Goal: Check status: Check status

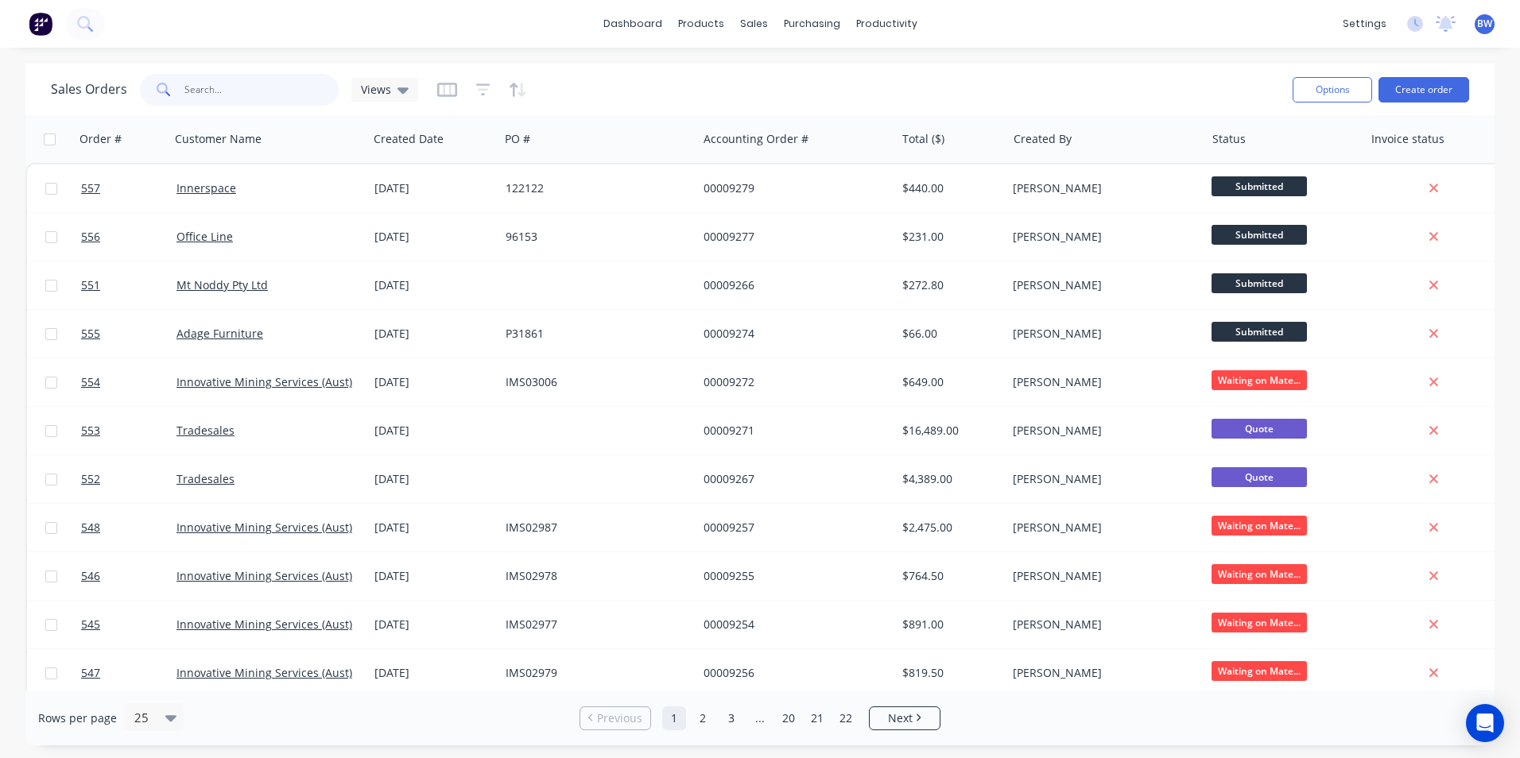
click at [214, 87] on input "text" at bounding box center [261, 90] width 155 height 32
type input "innovative"
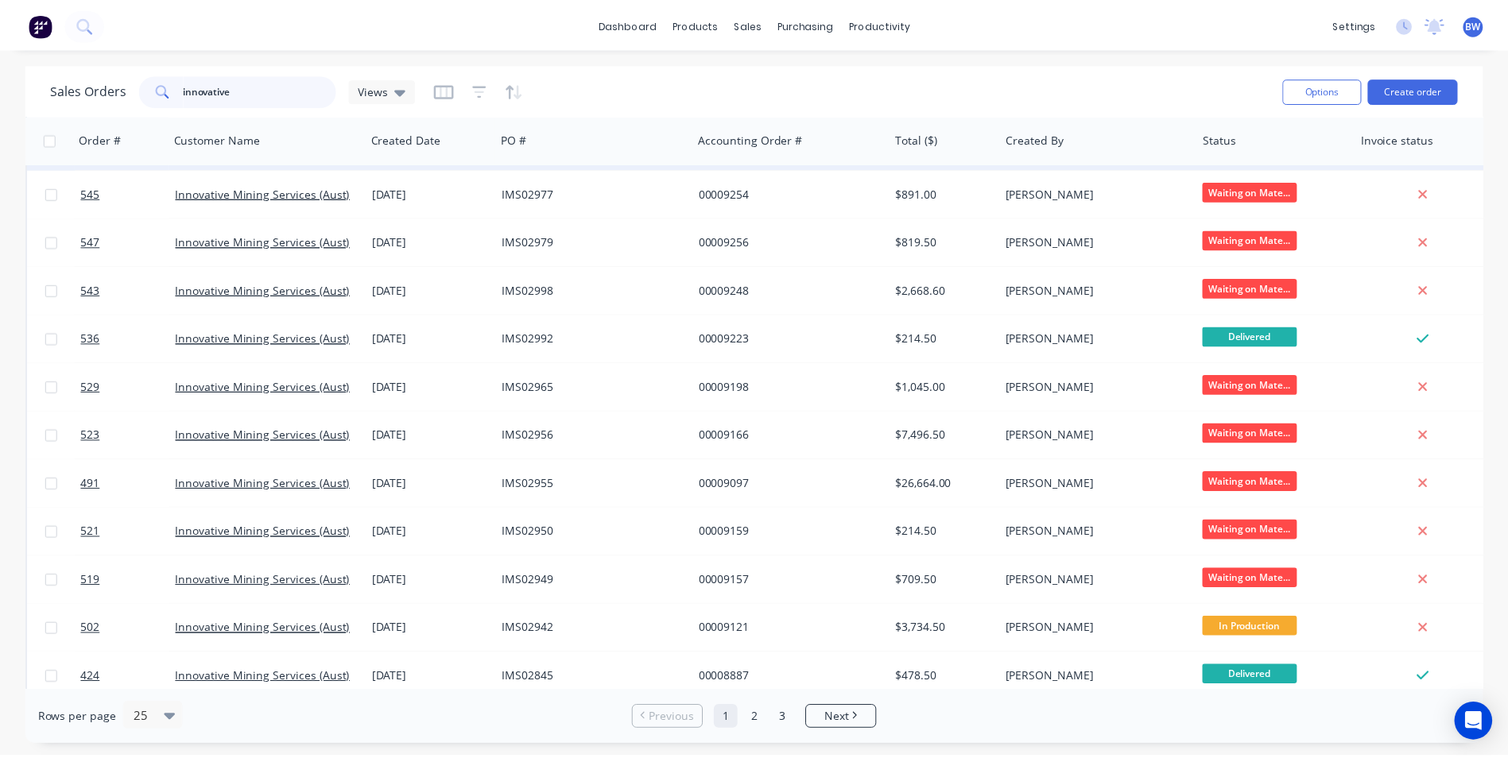
scroll to position [159, 0]
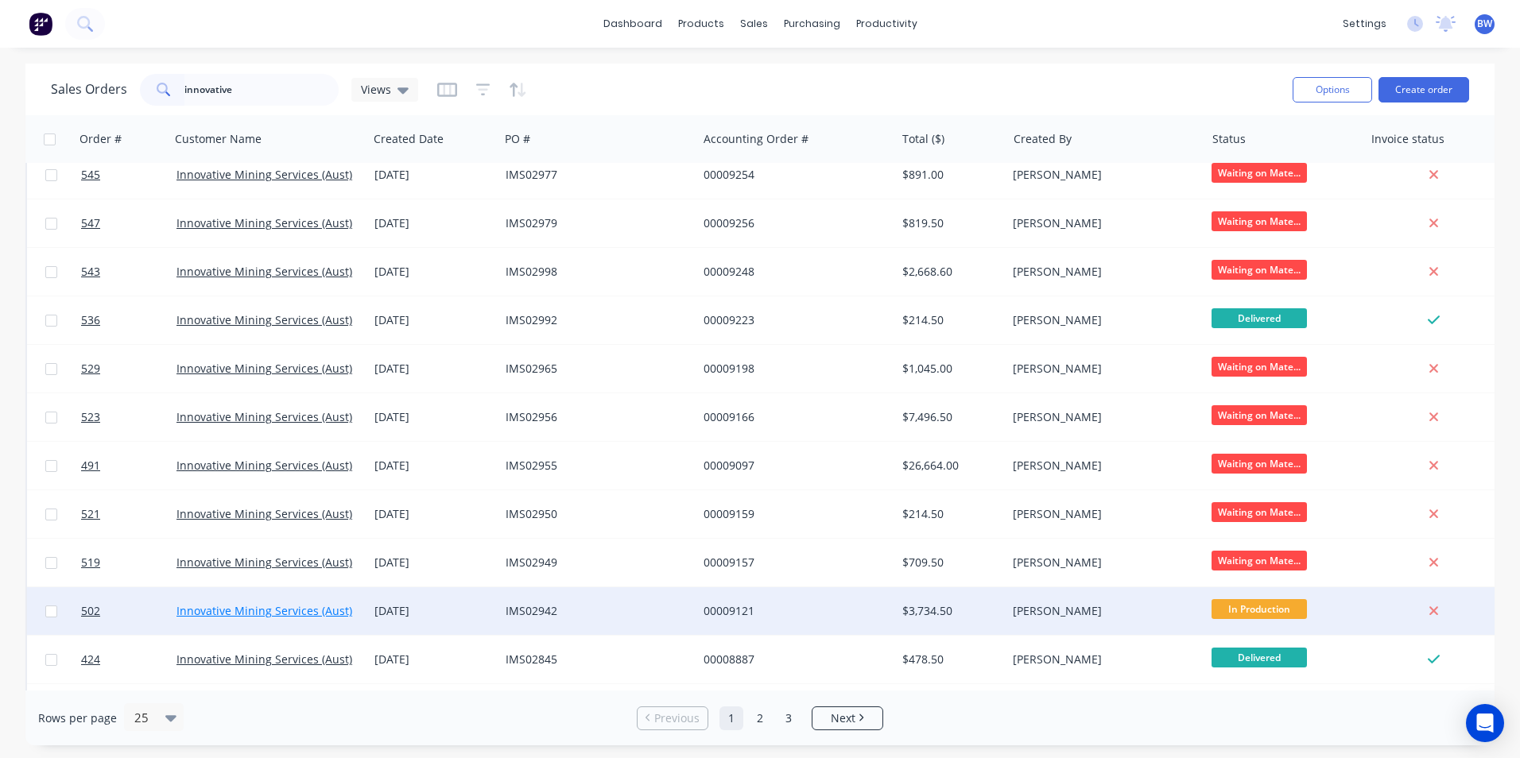
click at [321, 611] on link "Innovative Mining Services (Aust) Pty Ltd" at bounding box center [284, 610] width 215 height 15
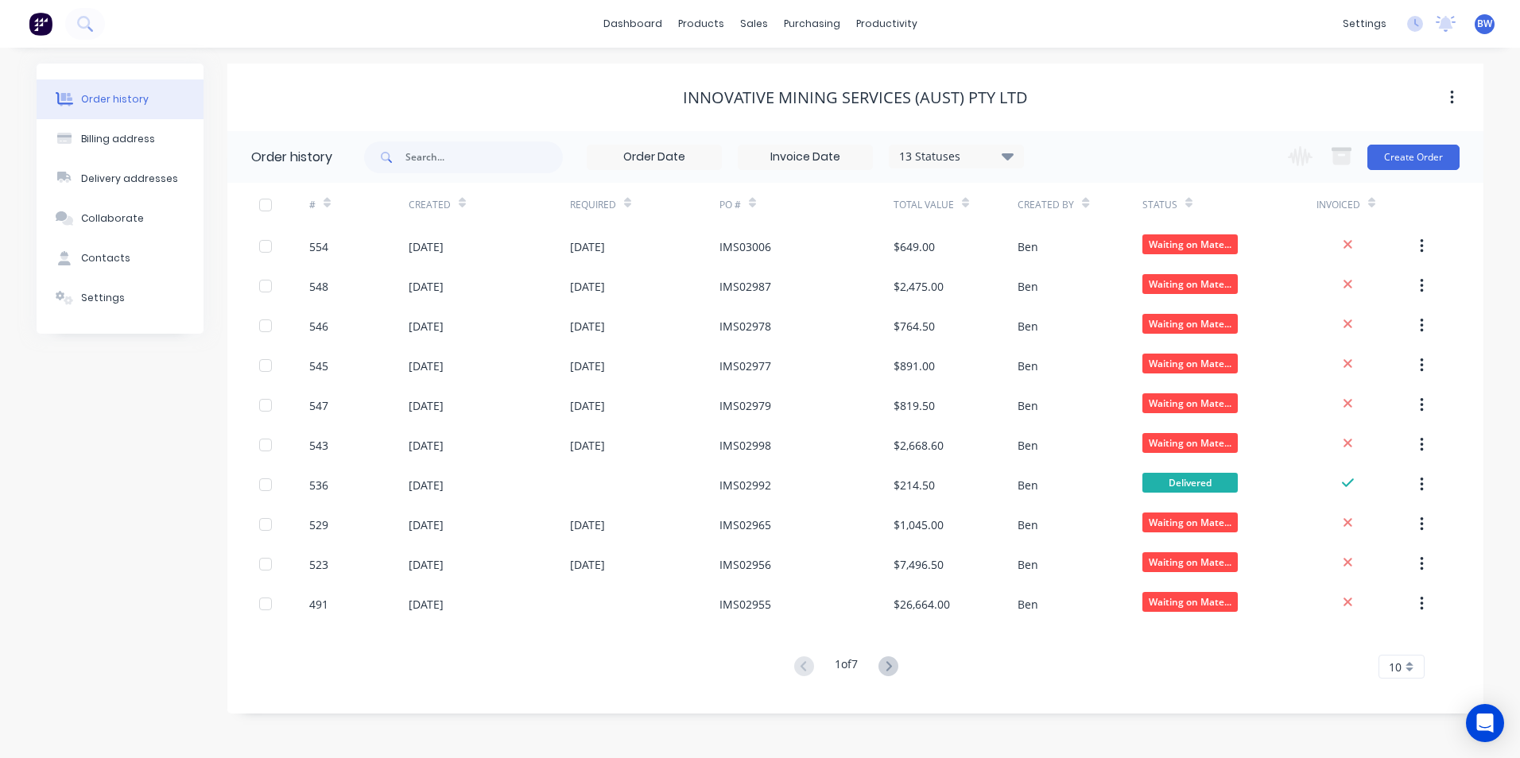
click at [1387, 667] on div "10" at bounding box center [1402, 667] width 46 height 24
click at [1396, 630] on div "35" at bounding box center [1401, 641] width 45 height 28
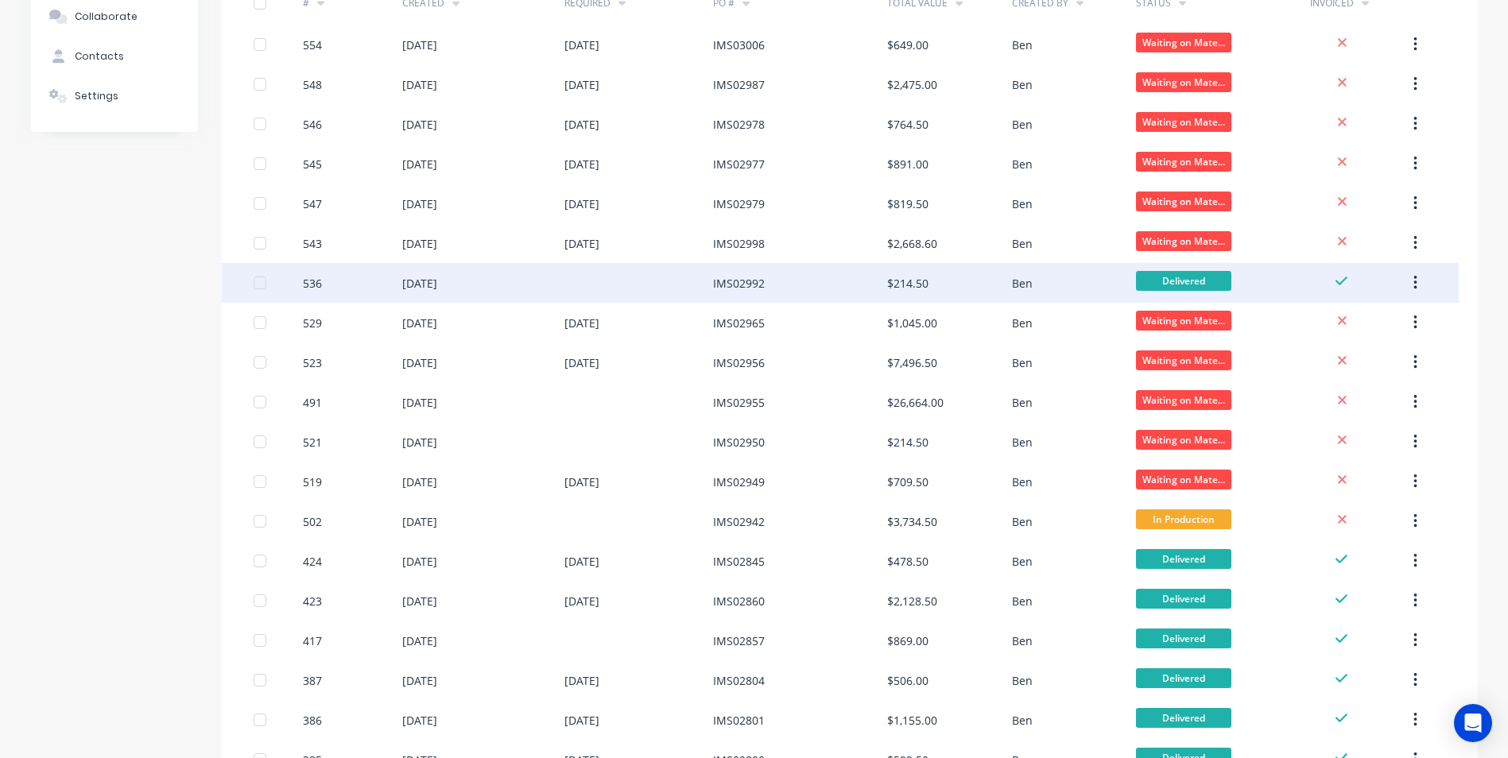
scroll to position [239, 0]
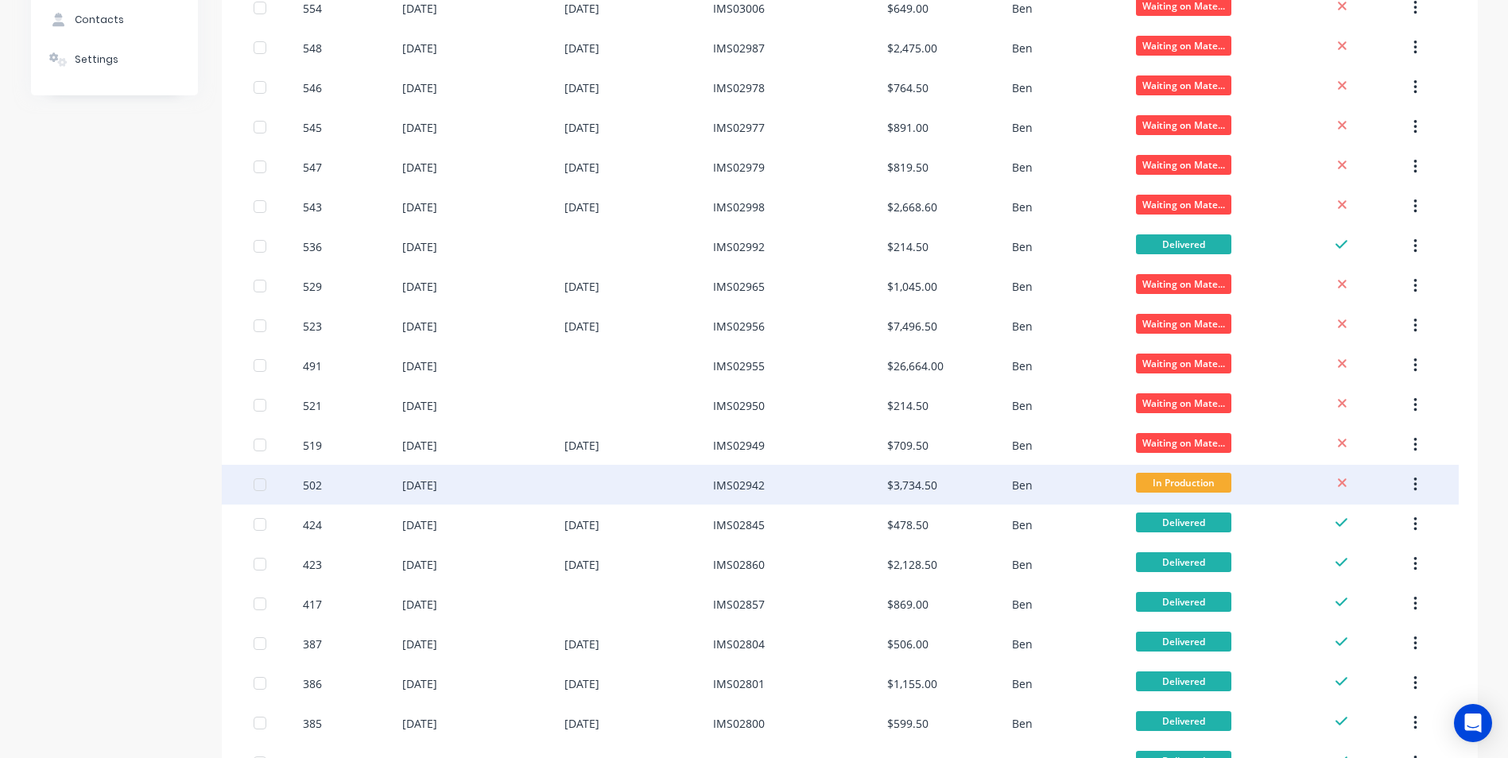
click at [623, 481] on div at bounding box center [638, 485] width 149 height 40
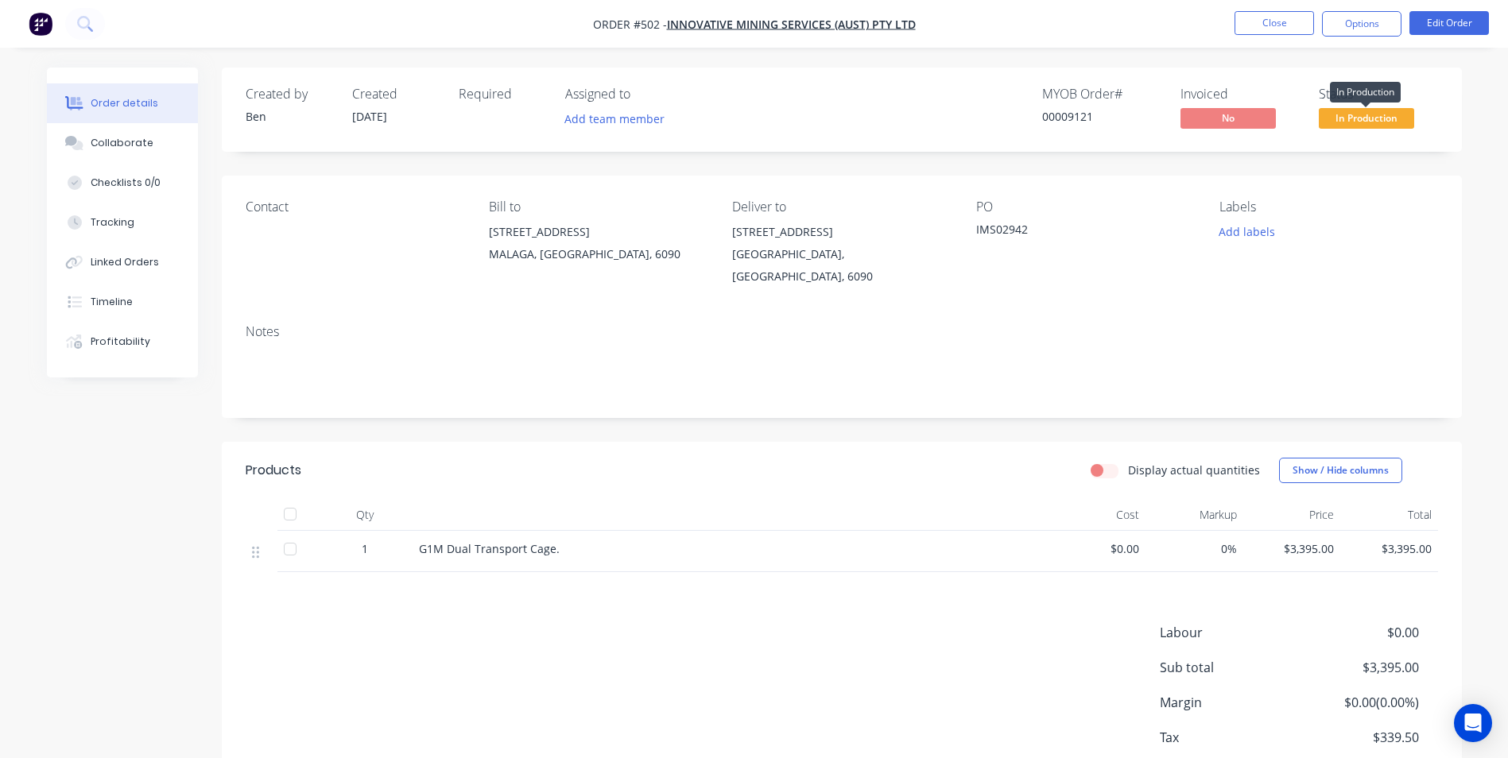
click at [1345, 115] on span "In Production" at bounding box center [1366, 118] width 95 height 20
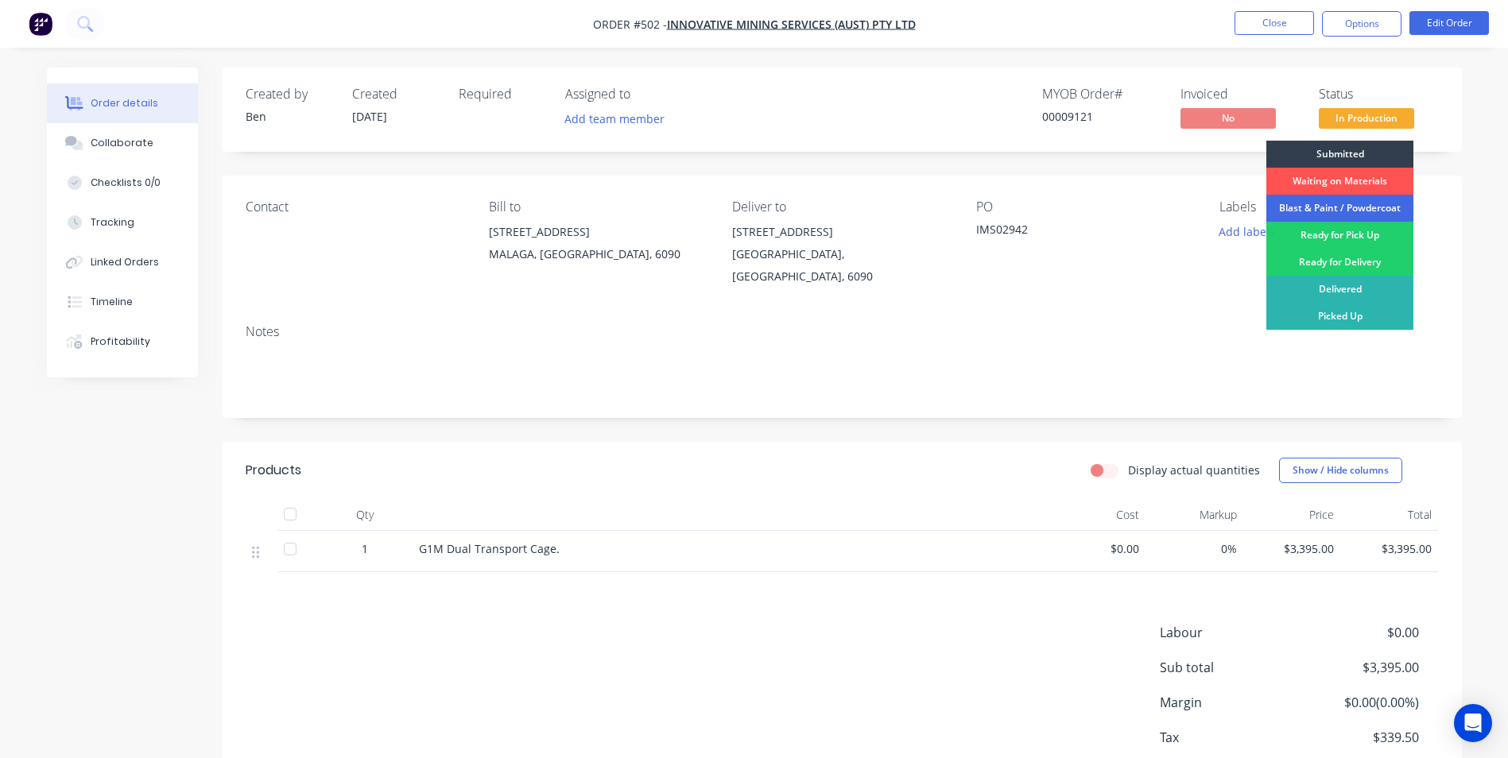
click at [1329, 207] on div "Blast & Paint / Powdercoat" at bounding box center [1340, 208] width 147 height 27
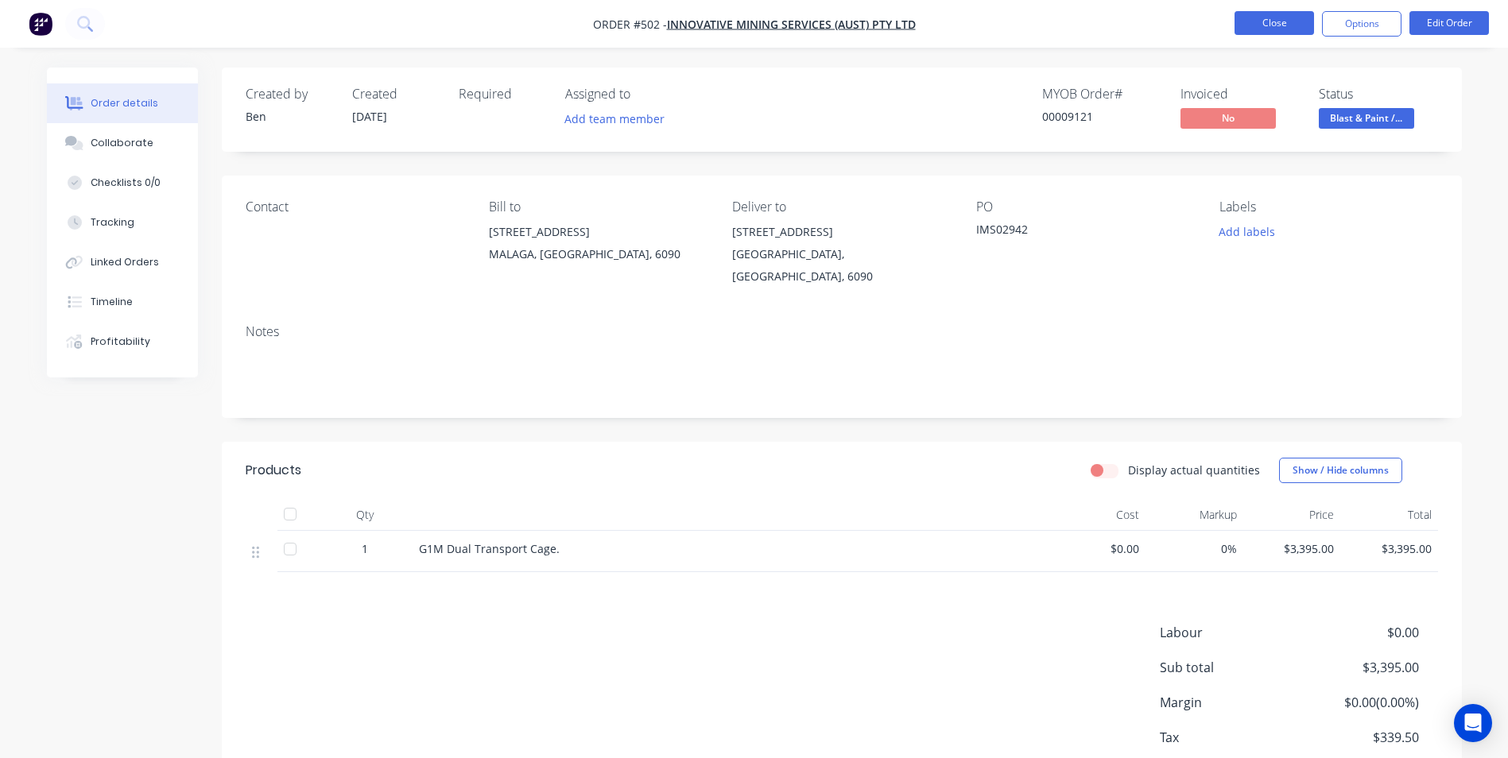
click at [1280, 25] on button "Close" at bounding box center [1275, 23] width 80 height 24
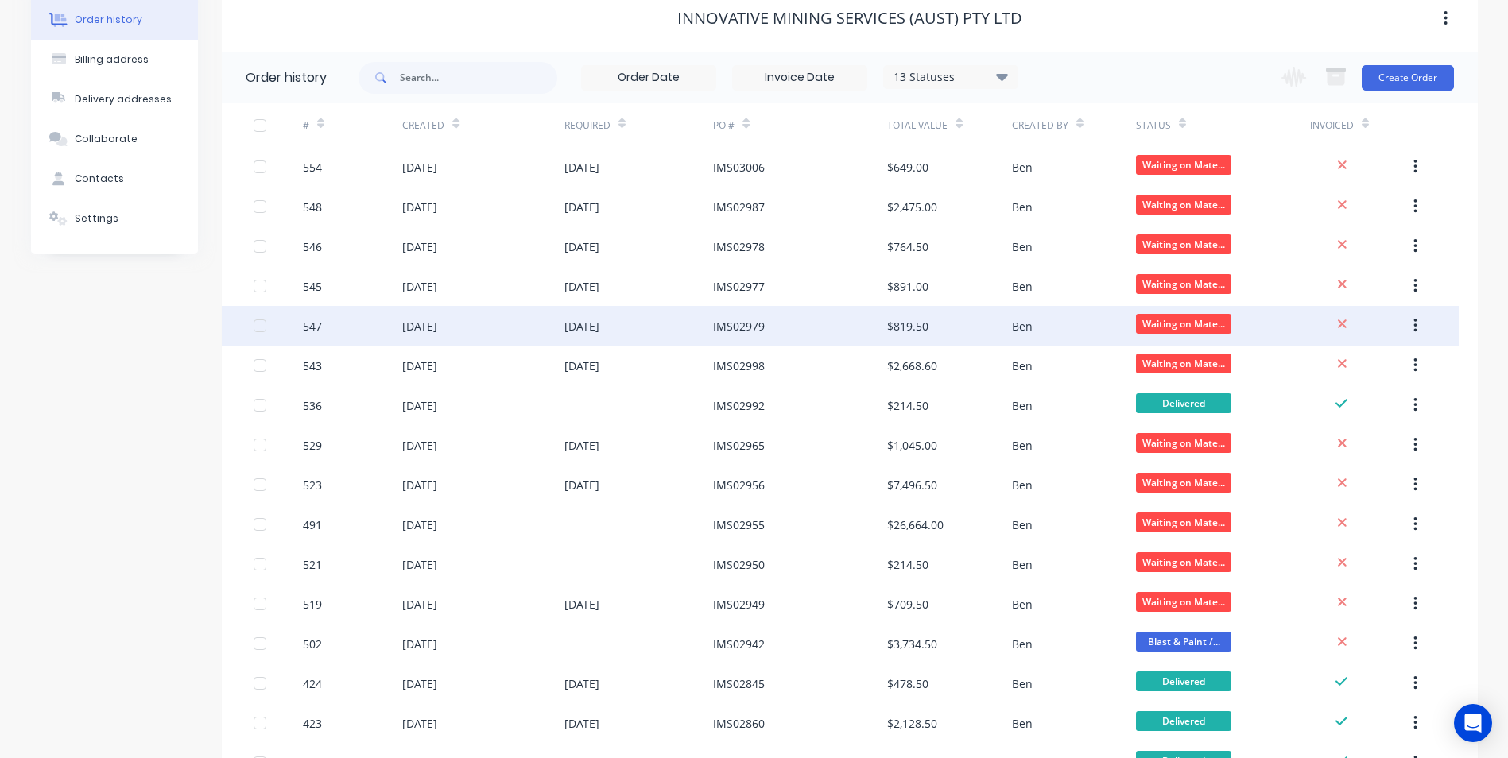
scroll to position [159, 0]
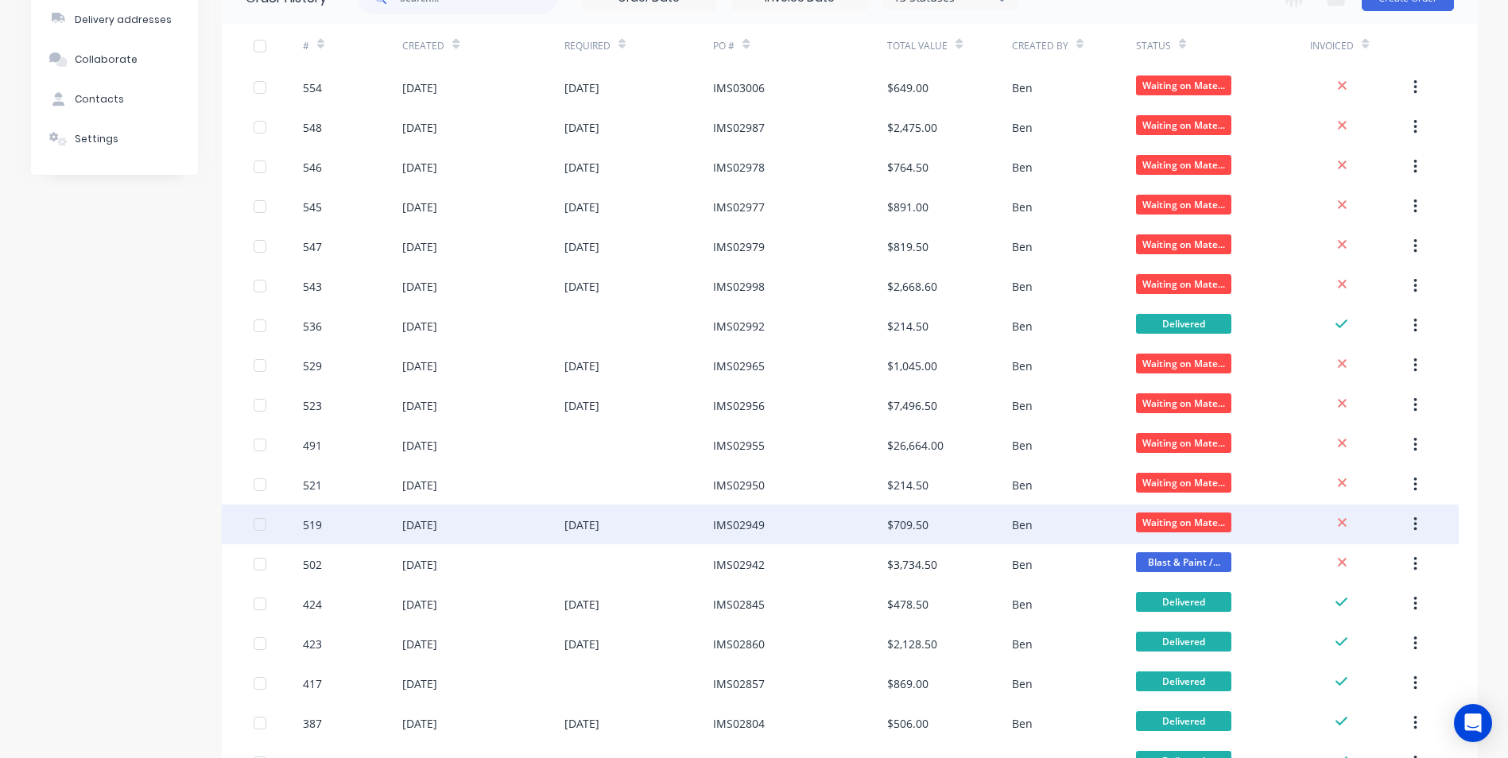
click at [879, 520] on div "IMS02949" at bounding box center [800, 525] width 174 height 40
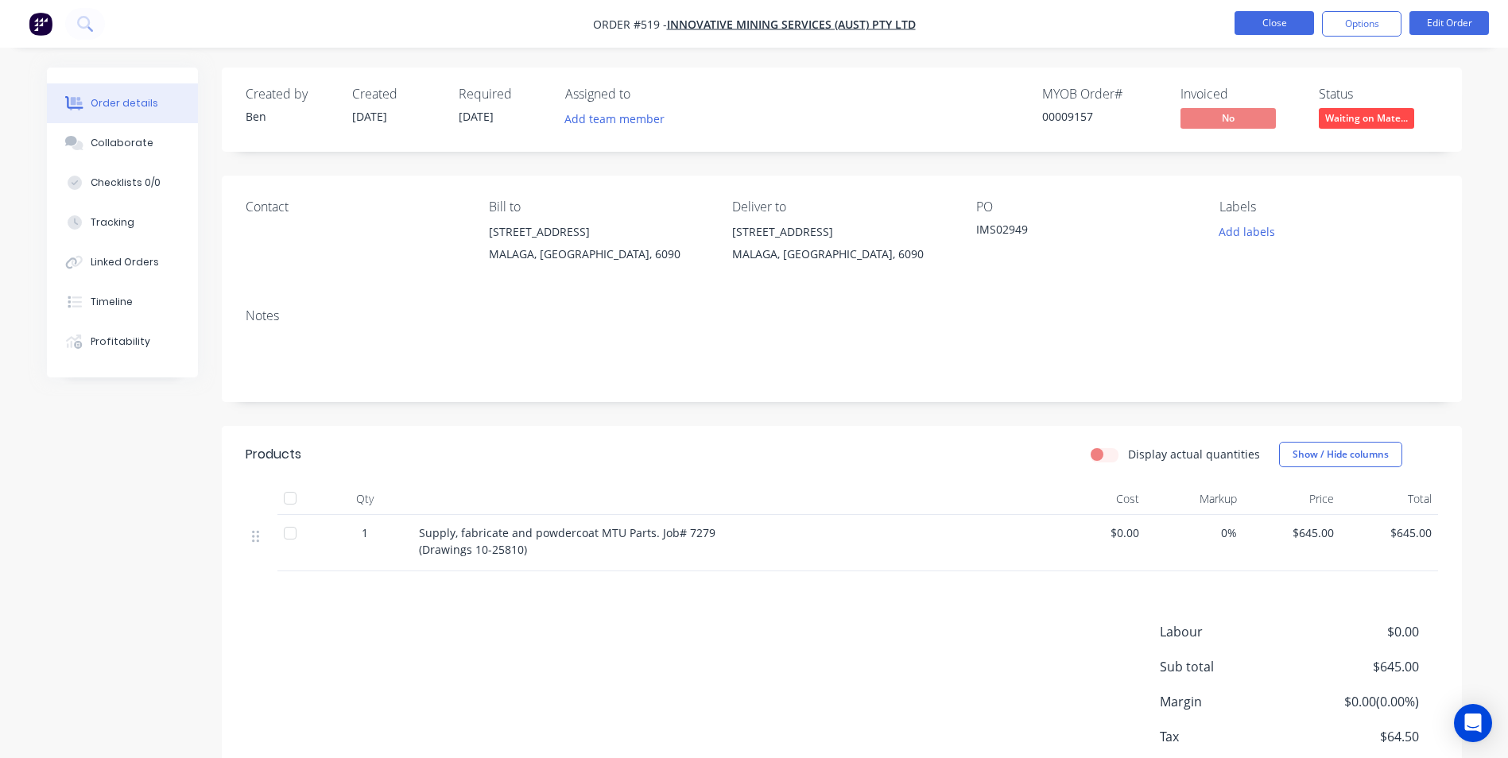
click at [1277, 30] on button "Close" at bounding box center [1275, 23] width 80 height 24
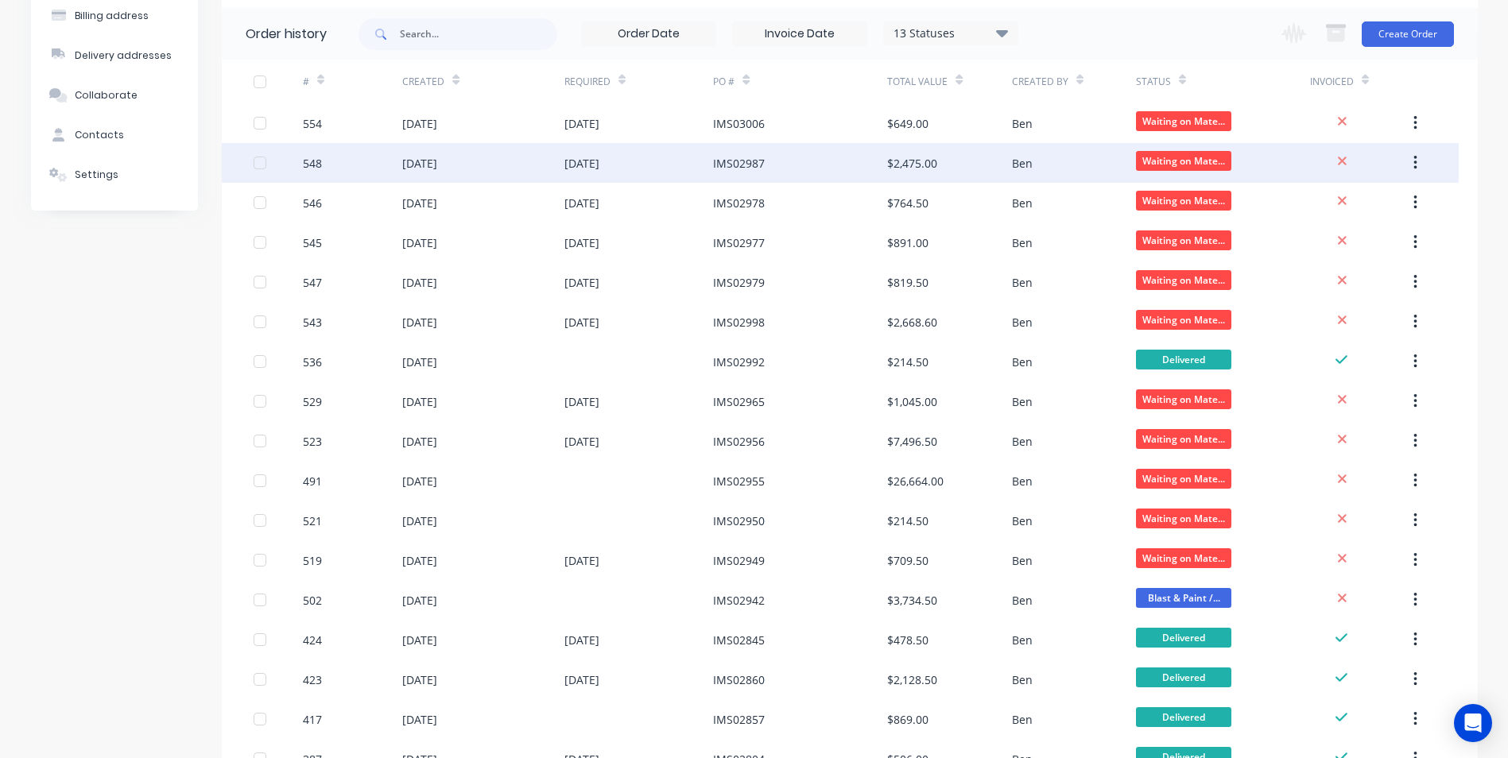
scroll to position [159, 0]
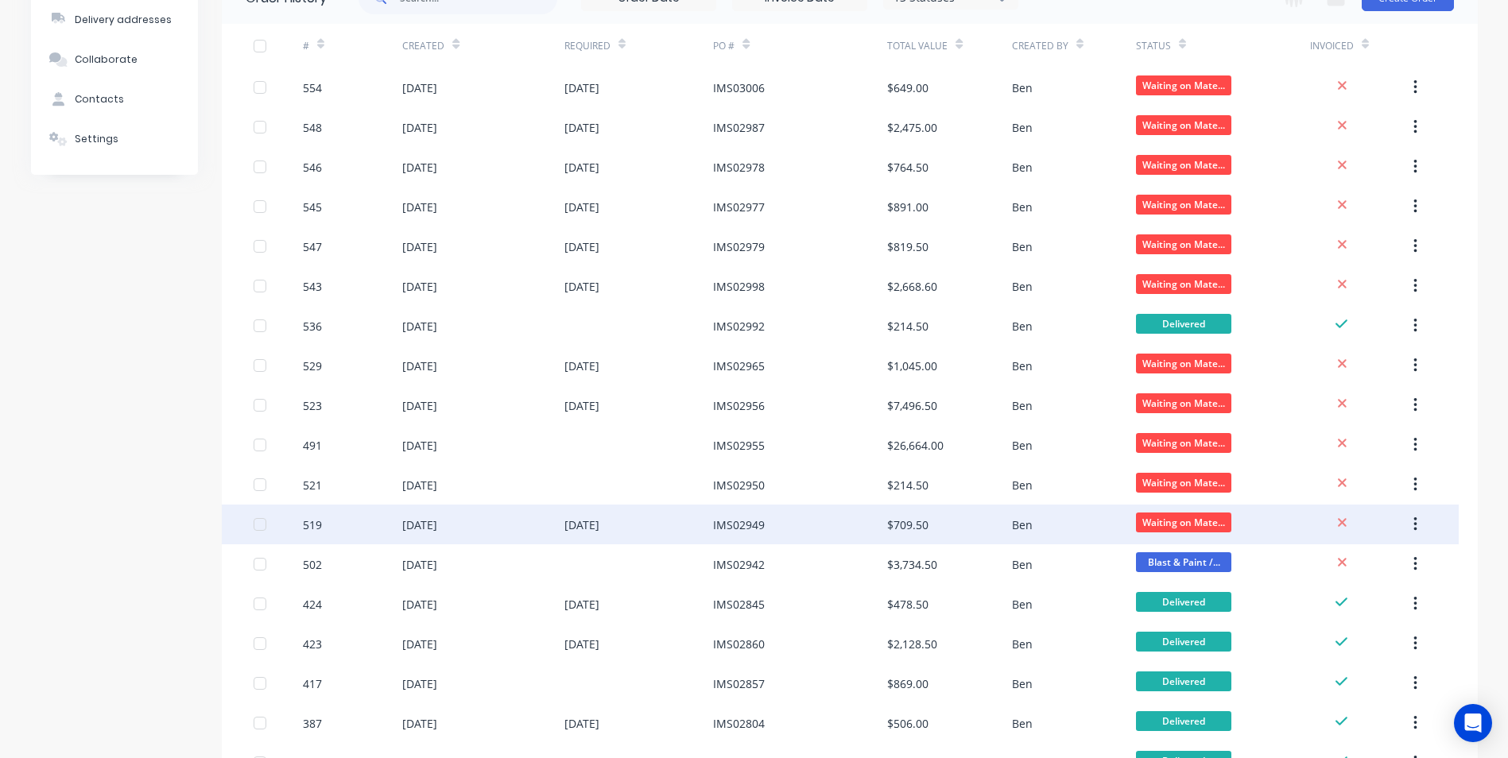
click at [599, 526] on div "[DATE]" at bounding box center [581, 525] width 35 height 17
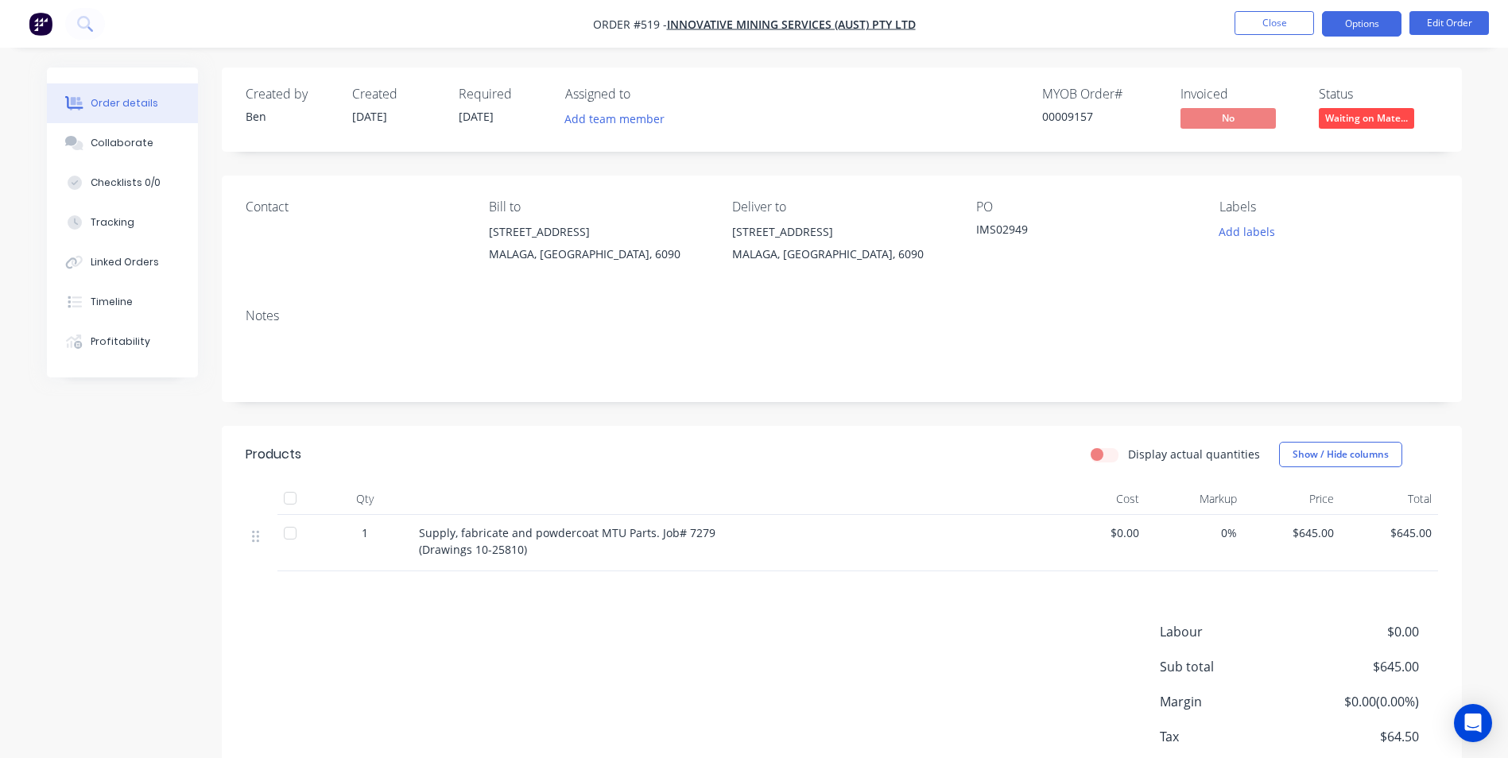
click at [1379, 25] on button "Options" at bounding box center [1362, 23] width 80 height 25
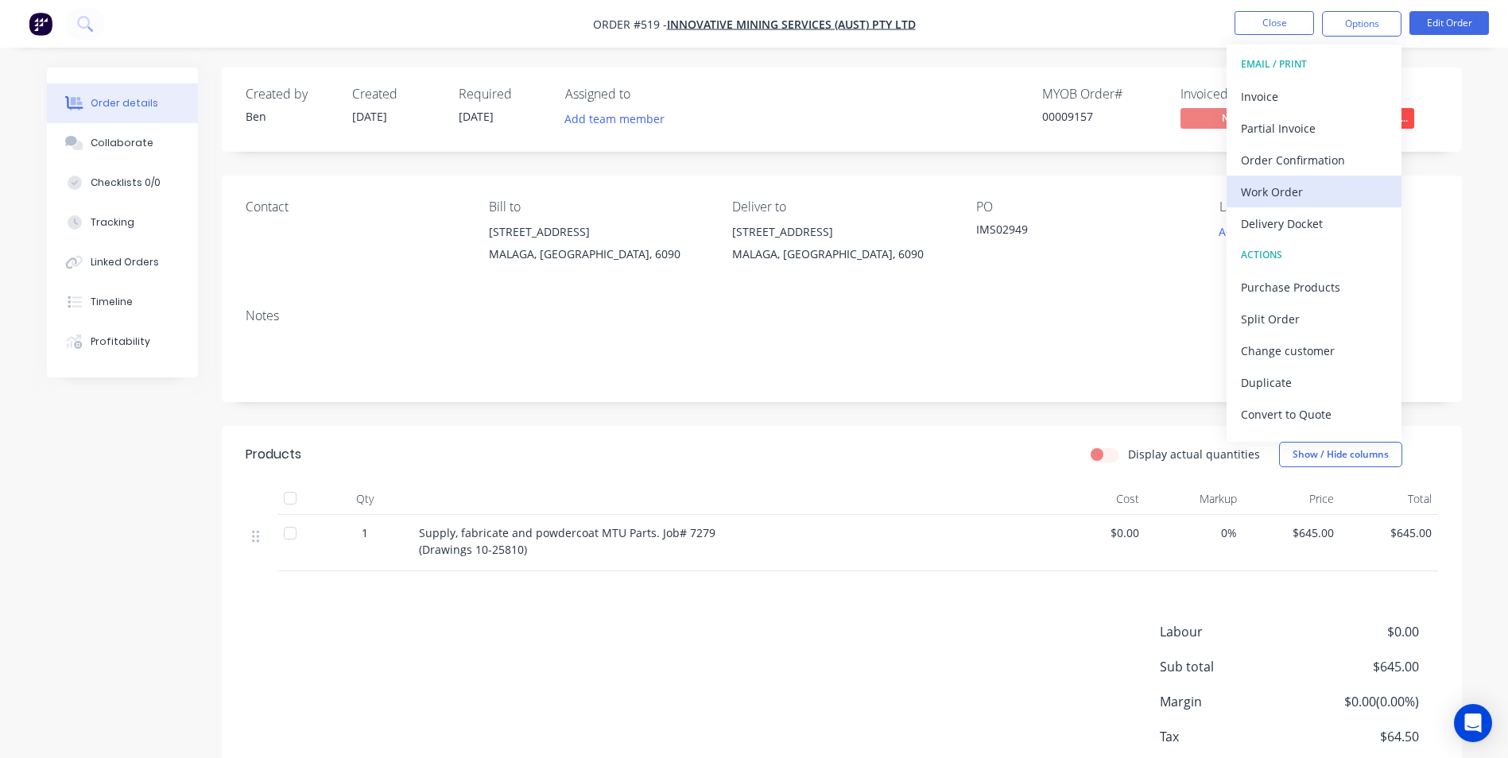
click at [1282, 197] on div "Work Order" at bounding box center [1314, 191] width 146 height 23
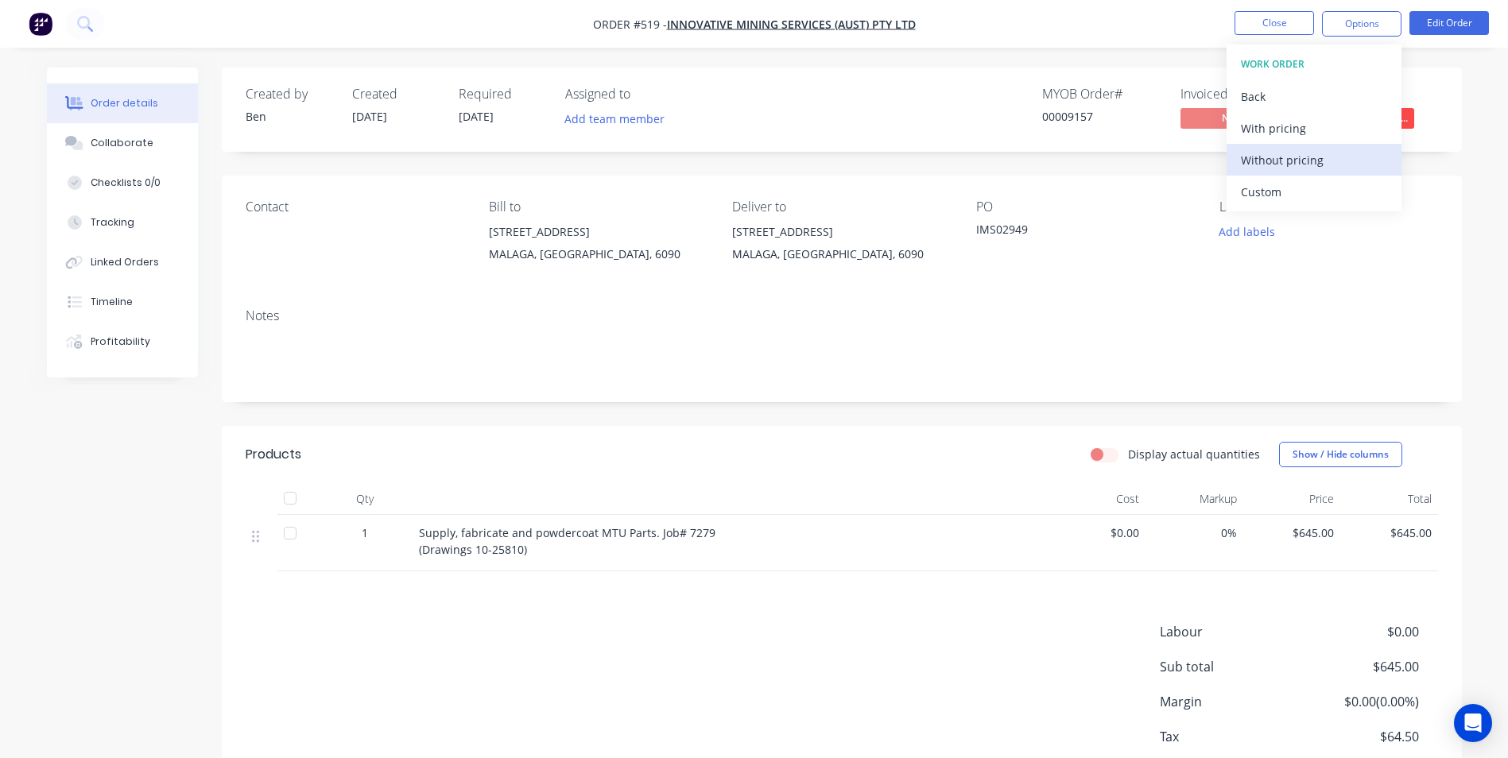
click at [1275, 164] on div "Without pricing" at bounding box center [1314, 160] width 146 height 23
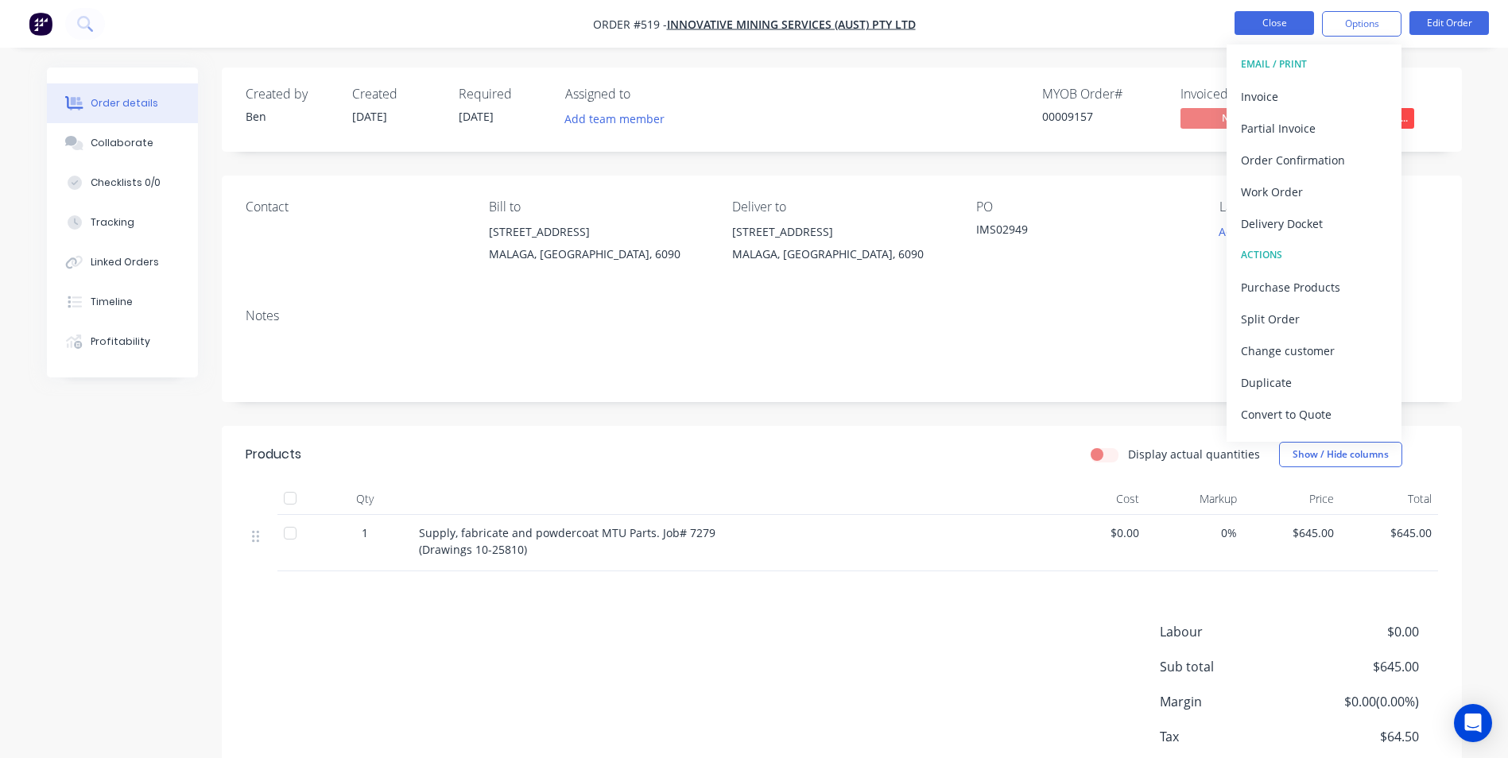
click at [1269, 21] on button "Close" at bounding box center [1275, 23] width 80 height 24
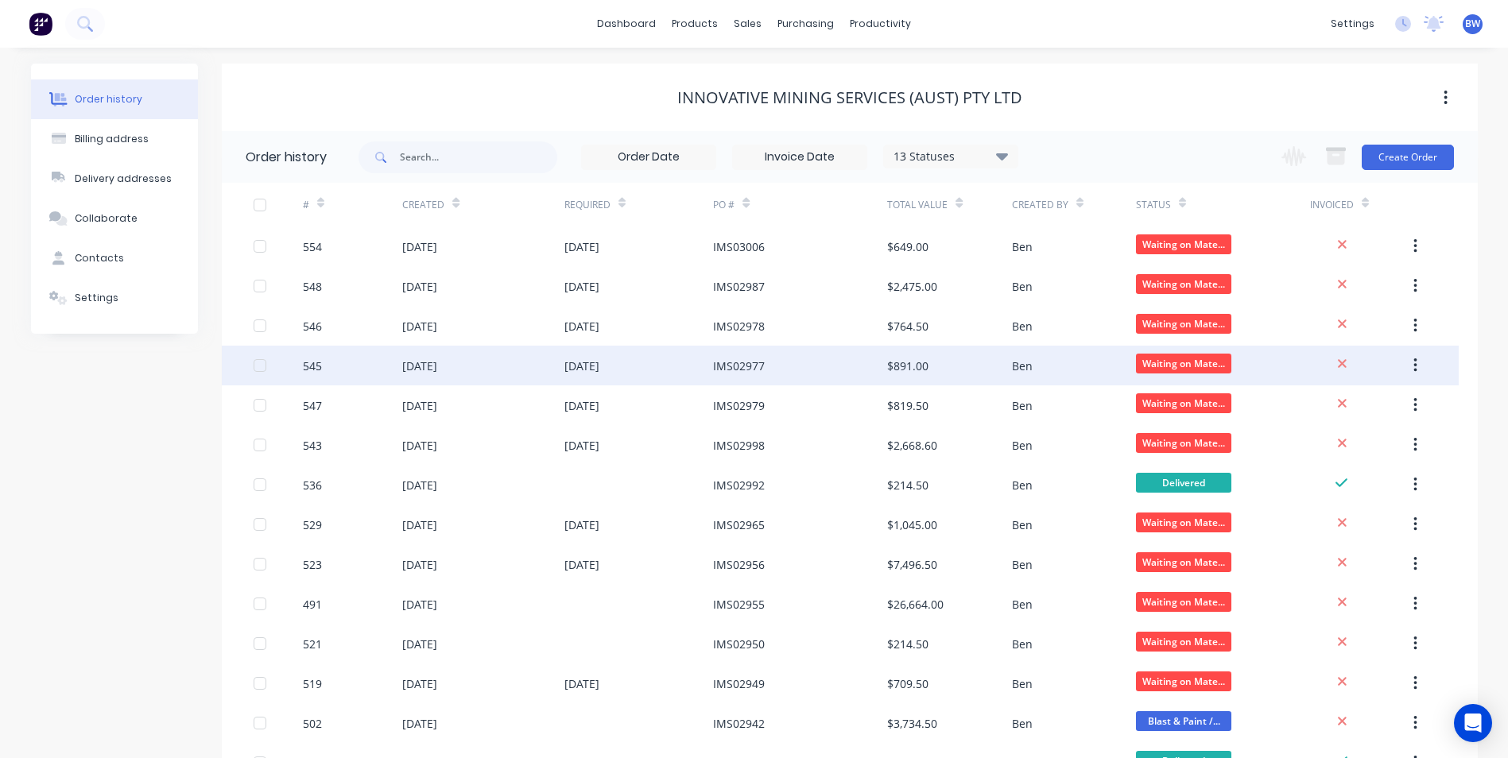
scroll to position [80, 0]
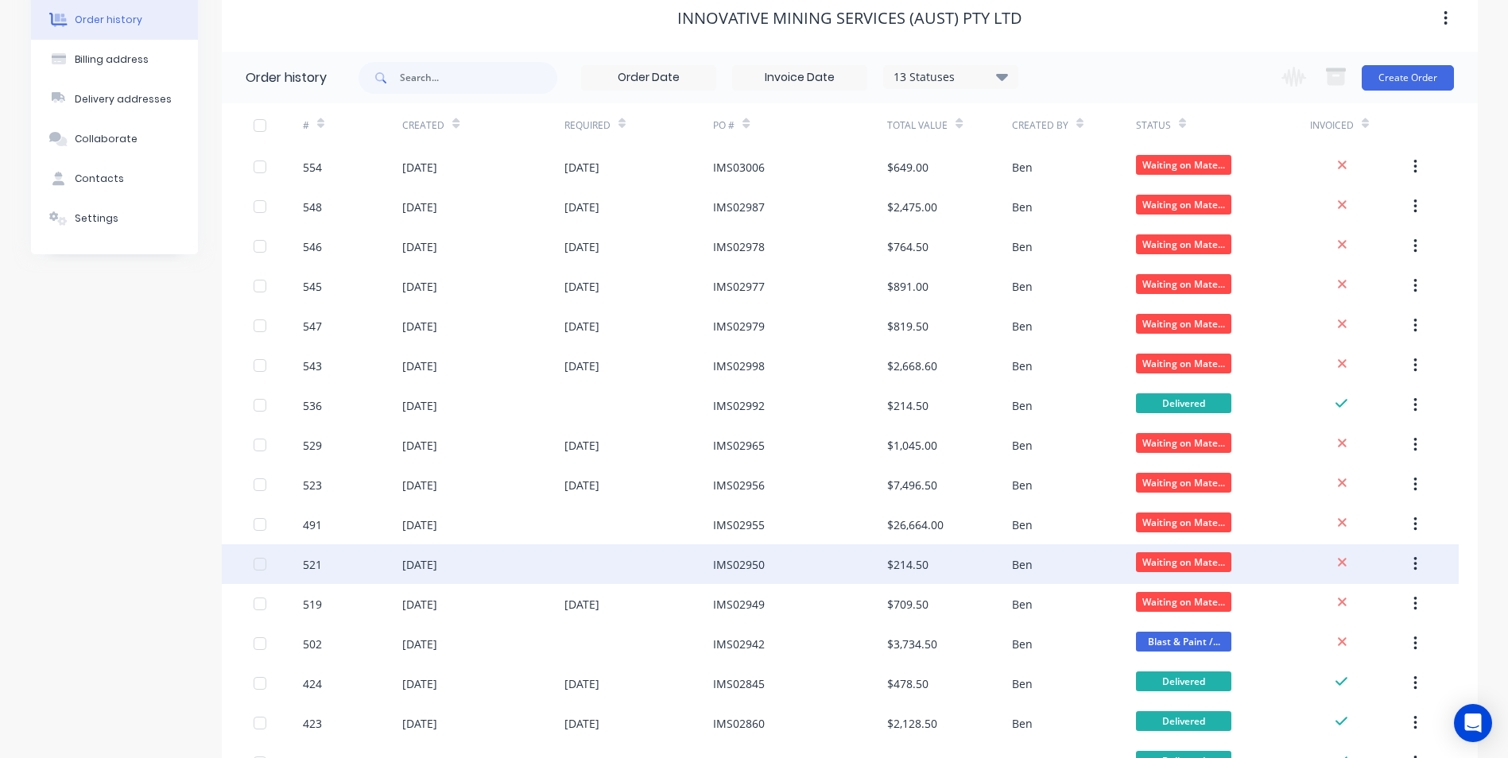
click at [683, 568] on div at bounding box center [638, 565] width 149 height 40
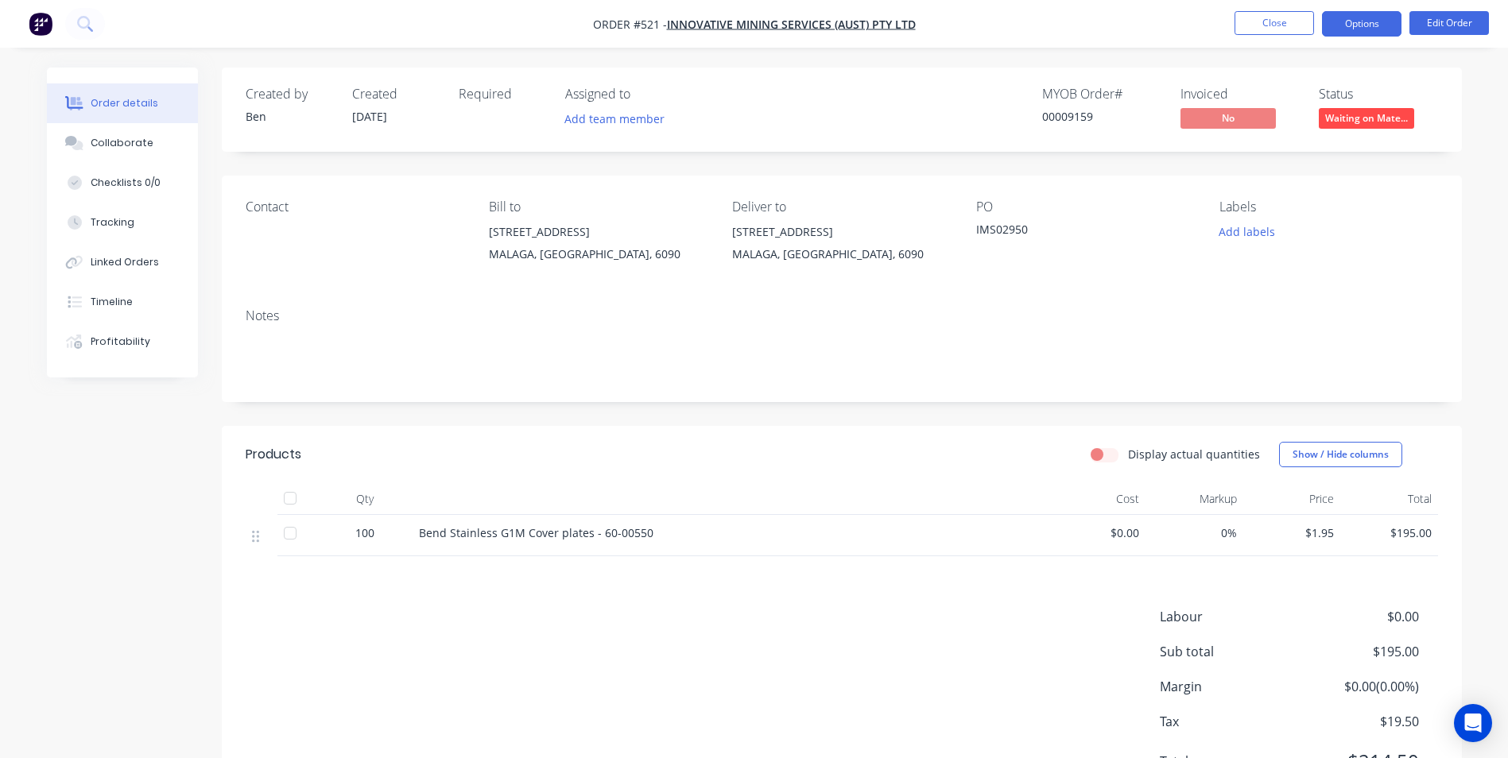
click at [1364, 29] on button "Options" at bounding box center [1362, 23] width 80 height 25
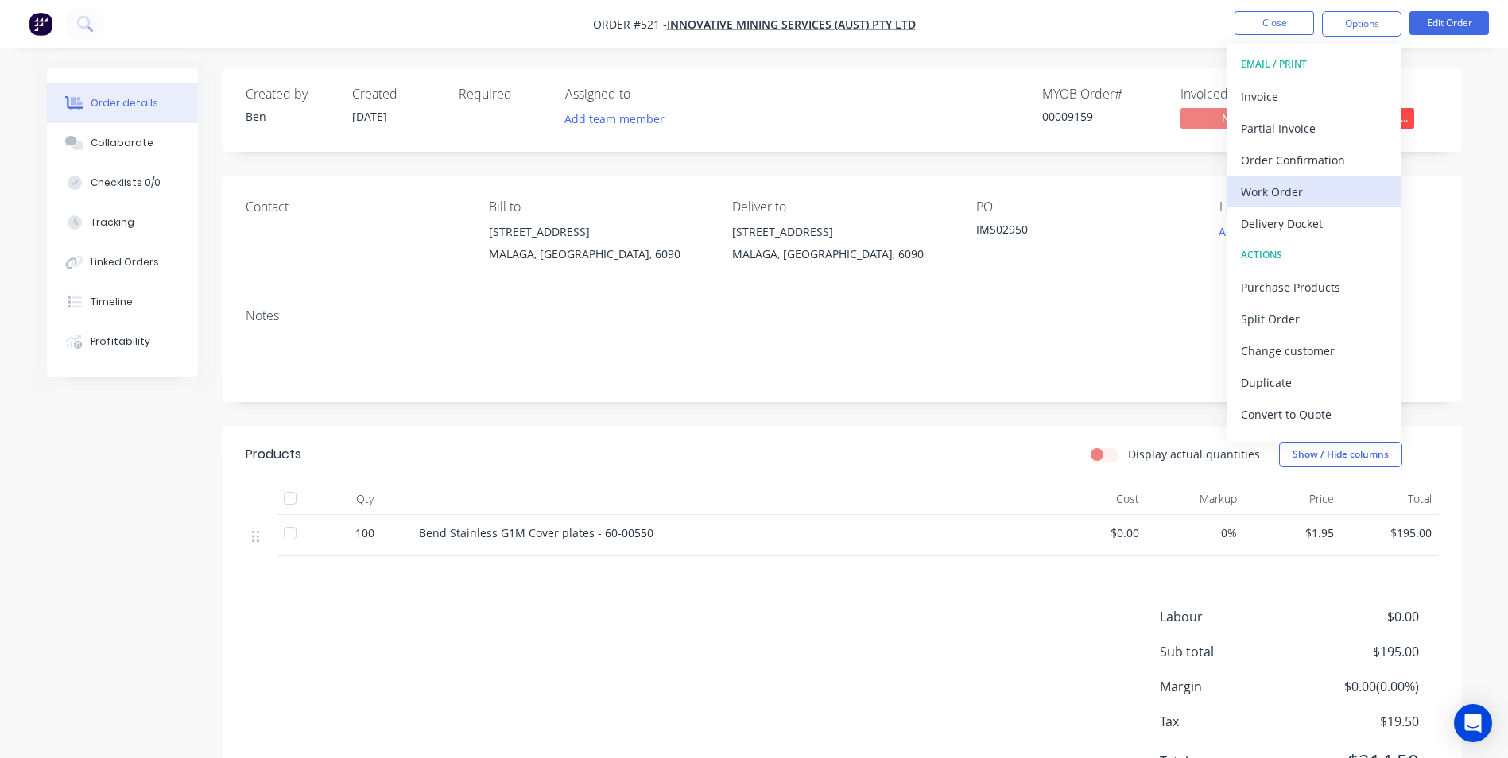
click at [1289, 200] on div "Work Order" at bounding box center [1314, 191] width 146 height 23
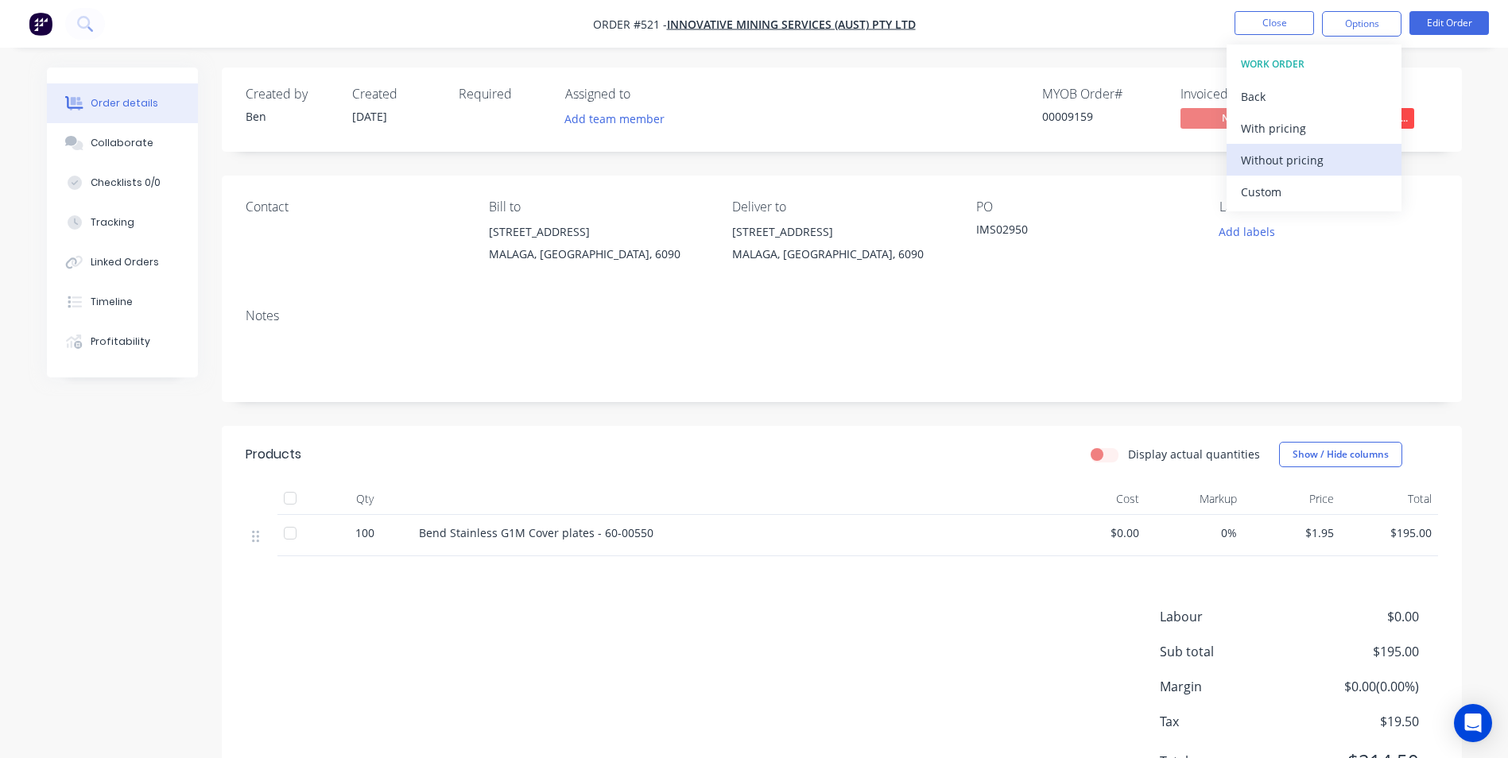
click at [1293, 160] on div "Without pricing" at bounding box center [1314, 160] width 146 height 23
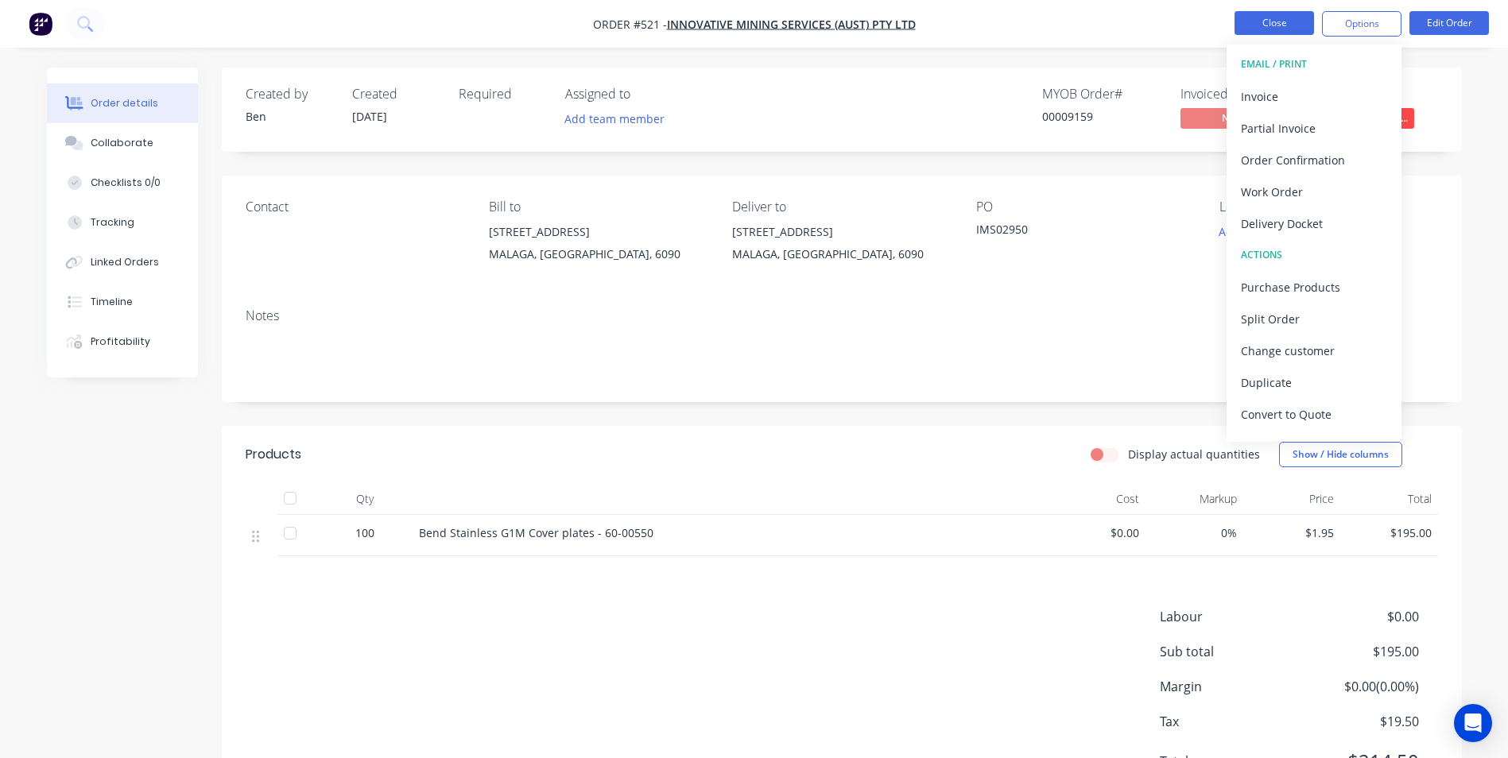
click at [1279, 25] on button "Close" at bounding box center [1275, 23] width 80 height 24
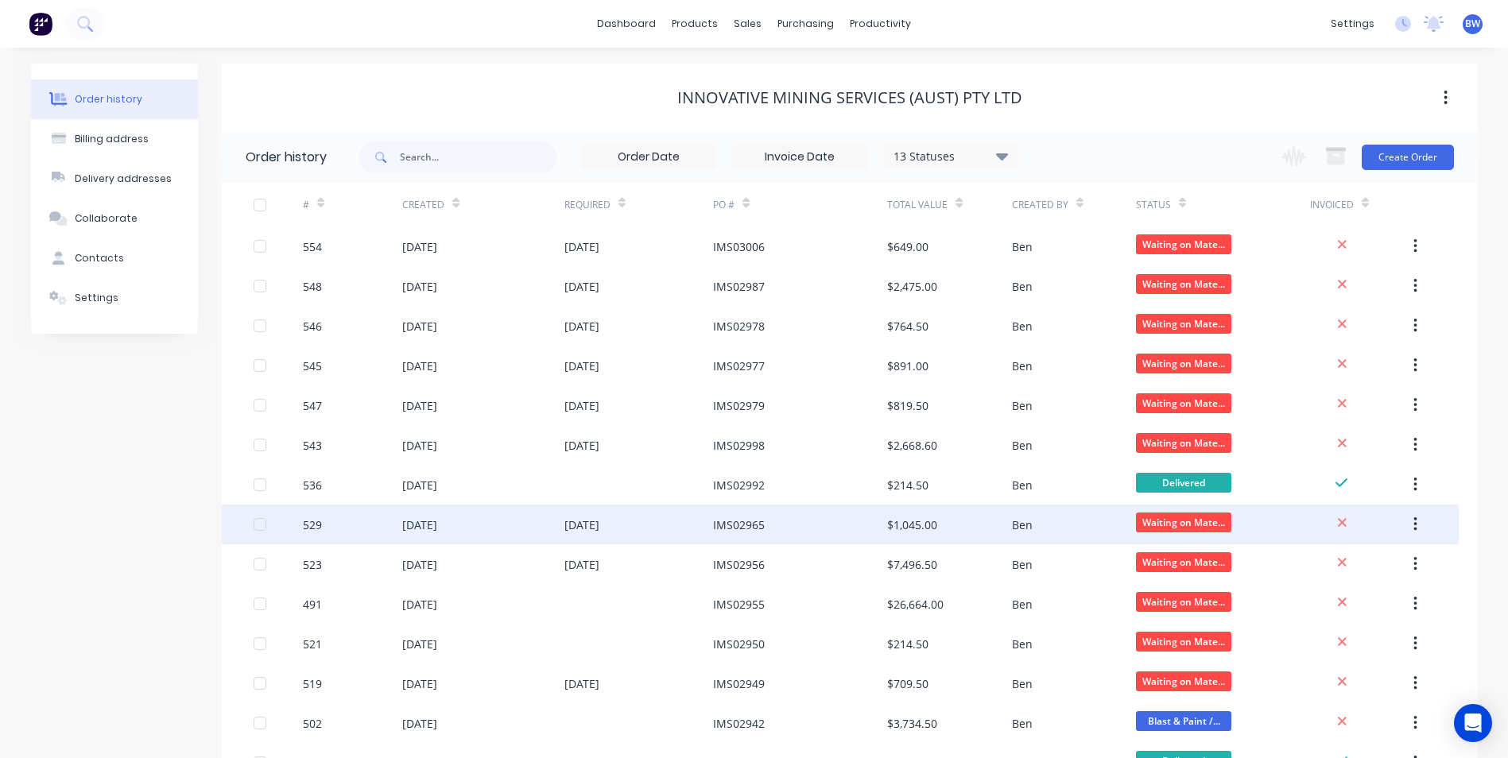
click at [731, 526] on div "IMS02965" at bounding box center [739, 525] width 52 height 17
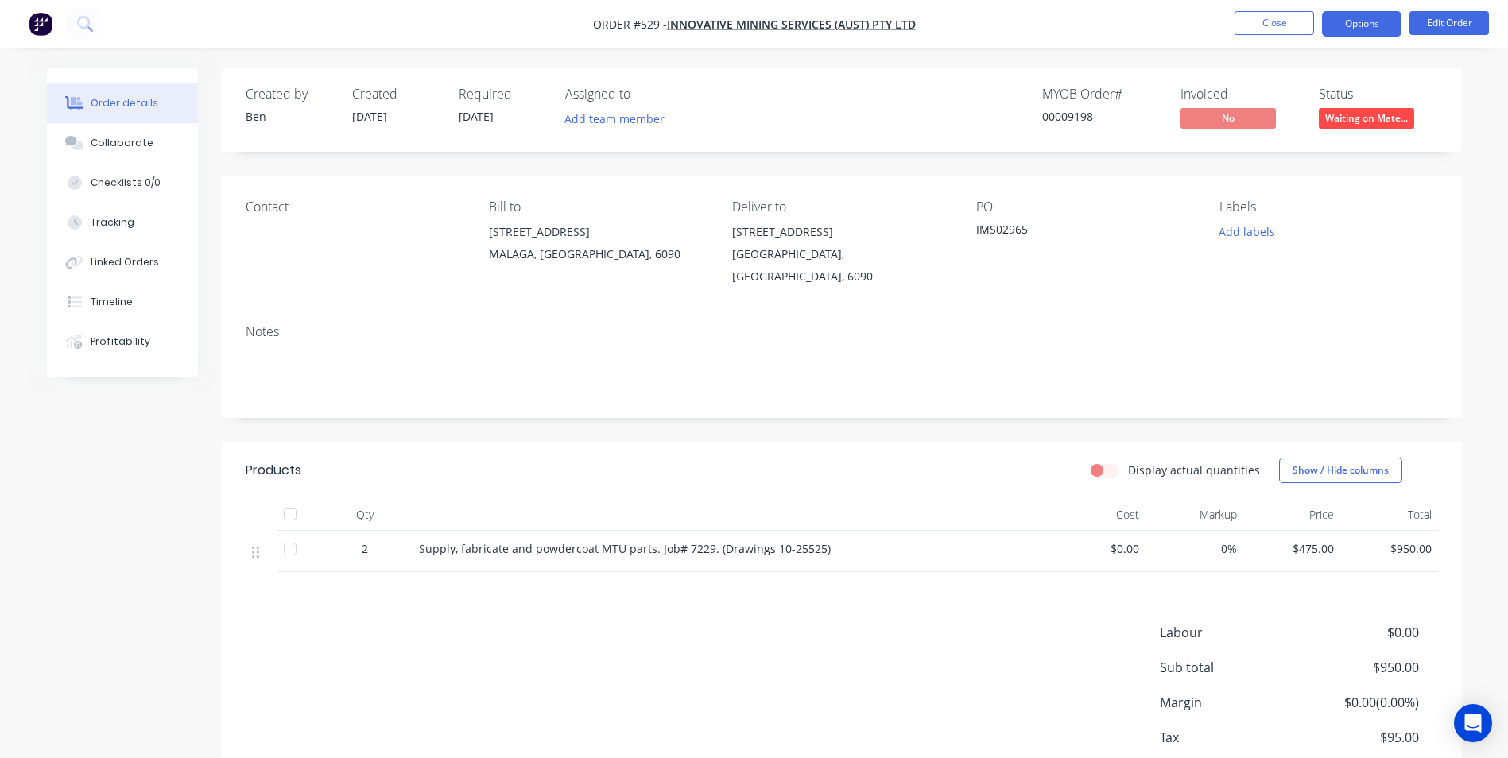
click at [1356, 23] on button "Options" at bounding box center [1362, 23] width 80 height 25
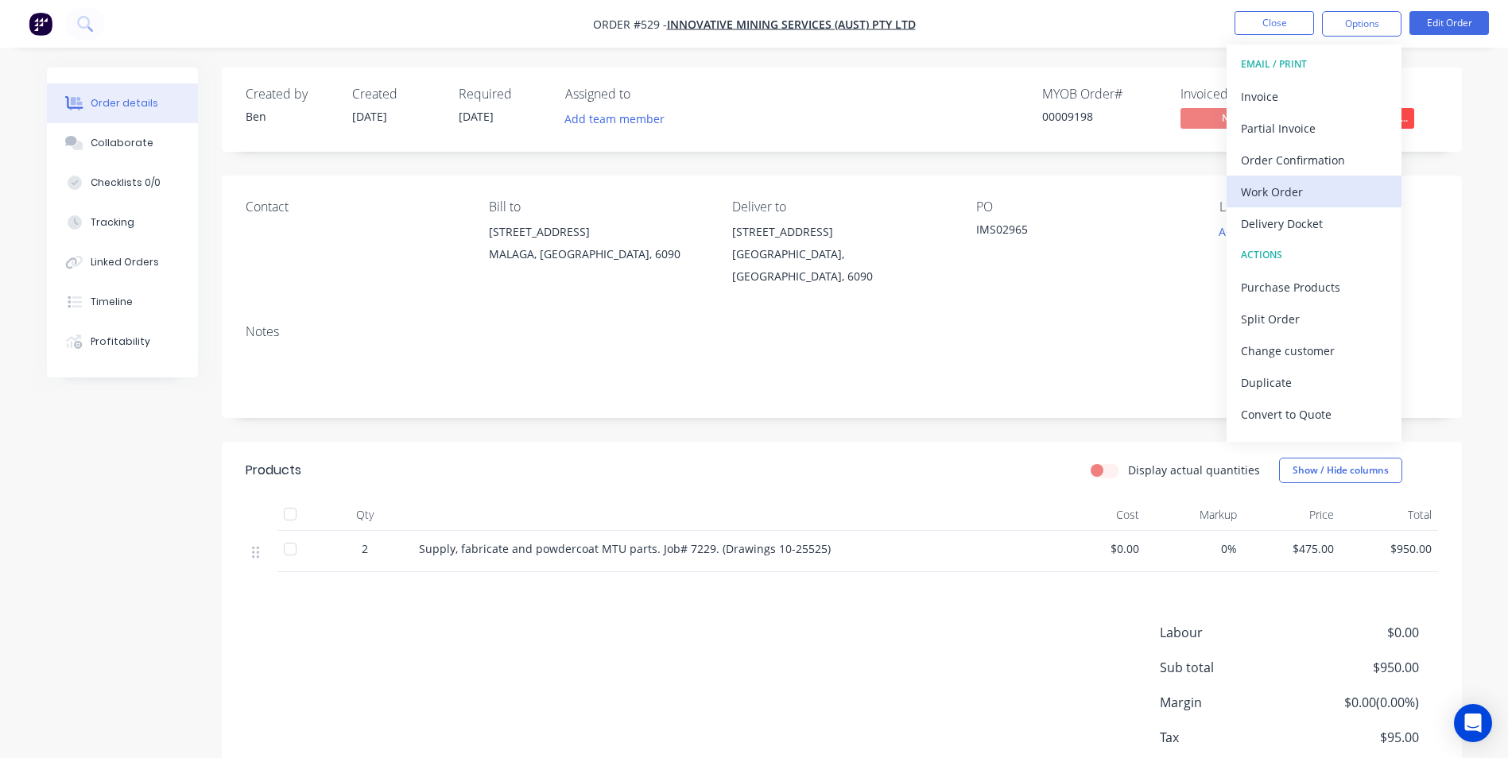
click at [1292, 188] on div "Work Order" at bounding box center [1314, 191] width 146 height 23
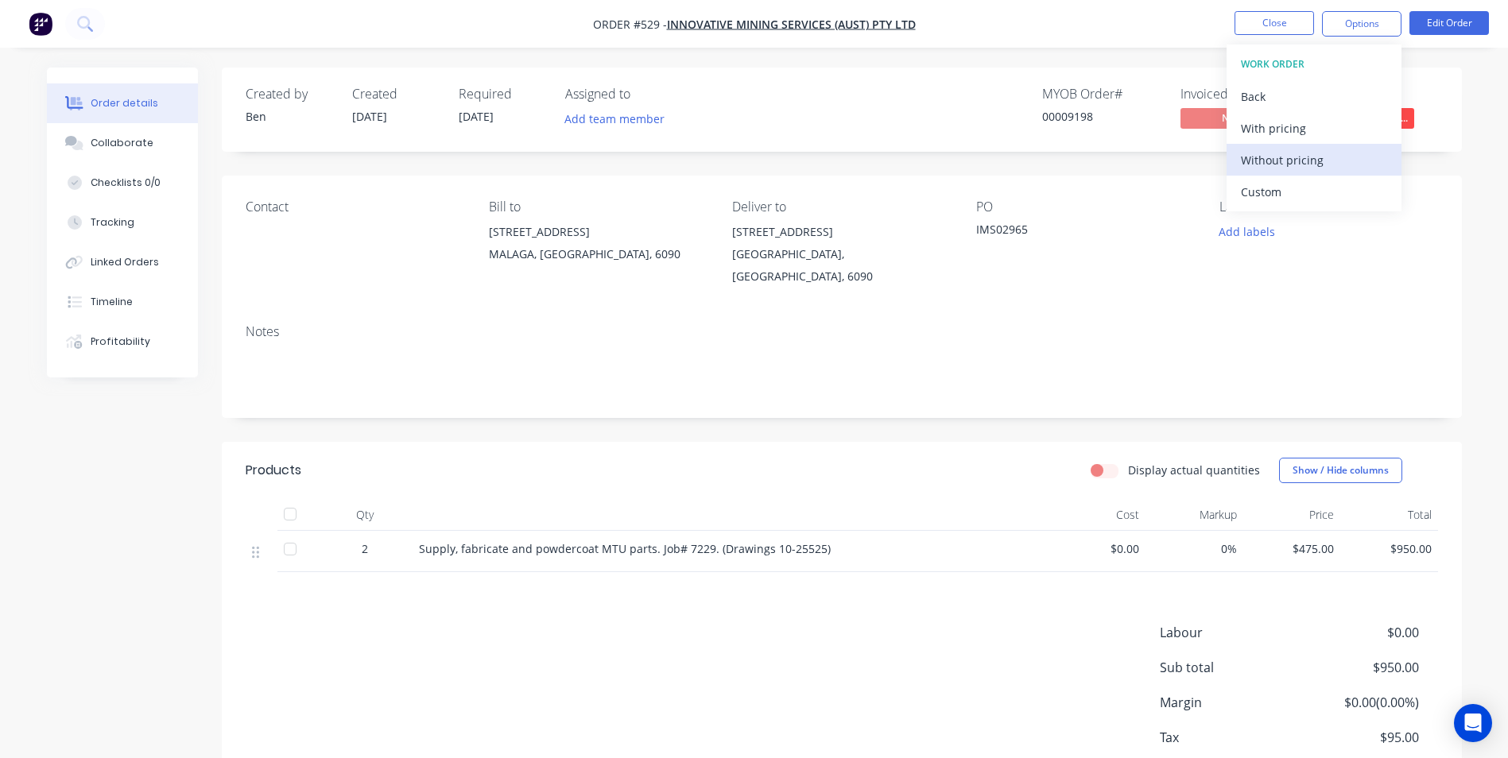
click at [1293, 167] on div "Without pricing" at bounding box center [1314, 160] width 146 height 23
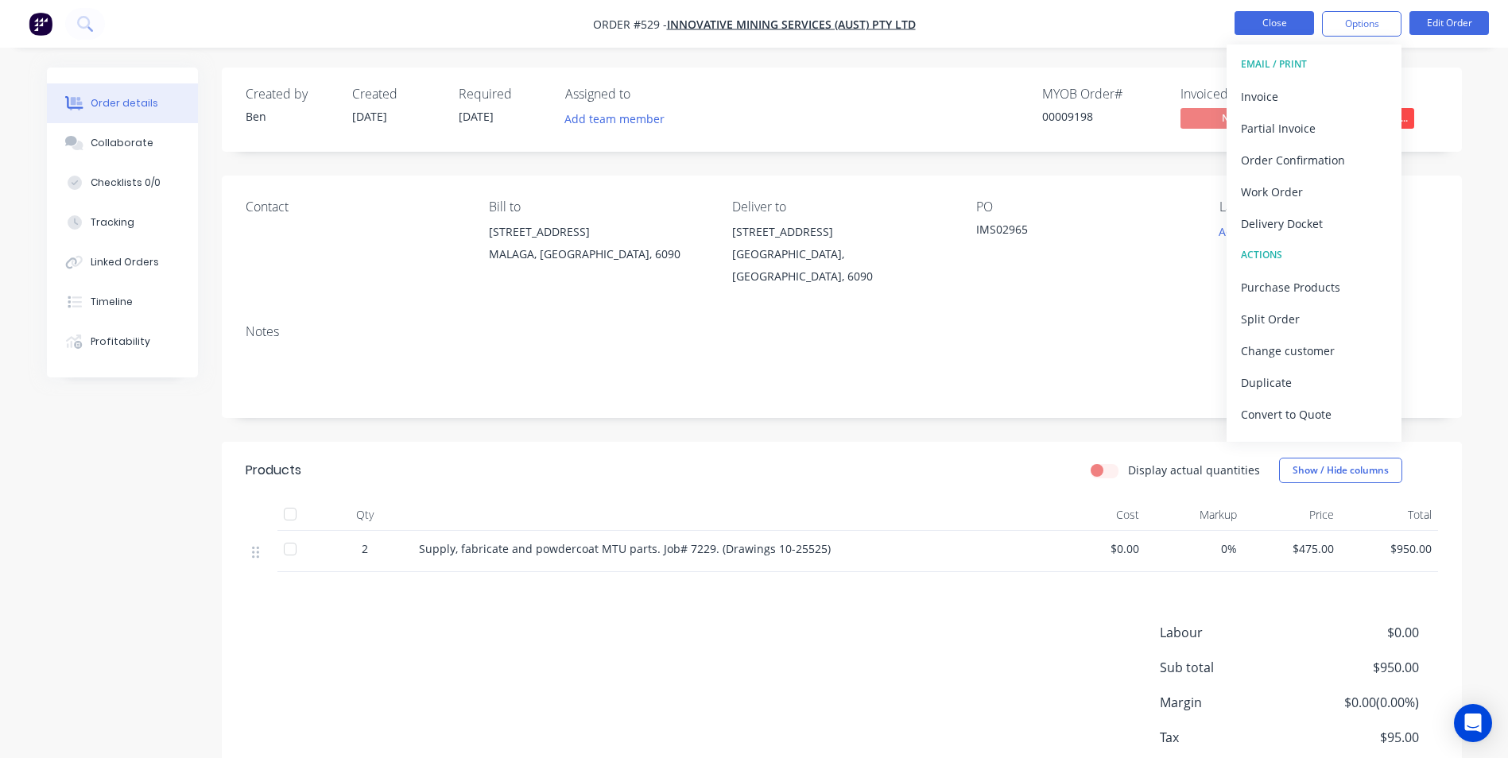
click at [1268, 18] on button "Close" at bounding box center [1275, 23] width 80 height 24
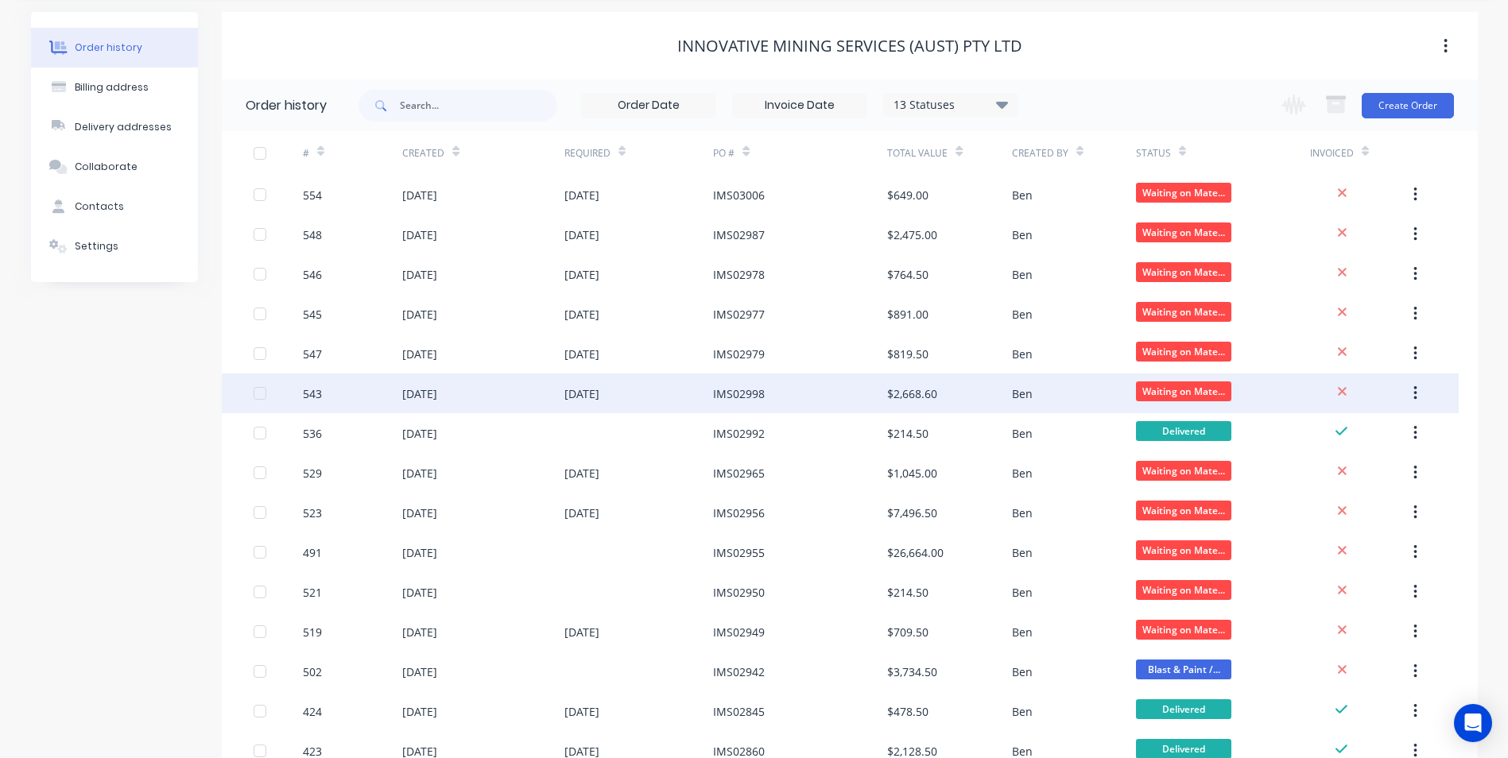
scroll to position [80, 0]
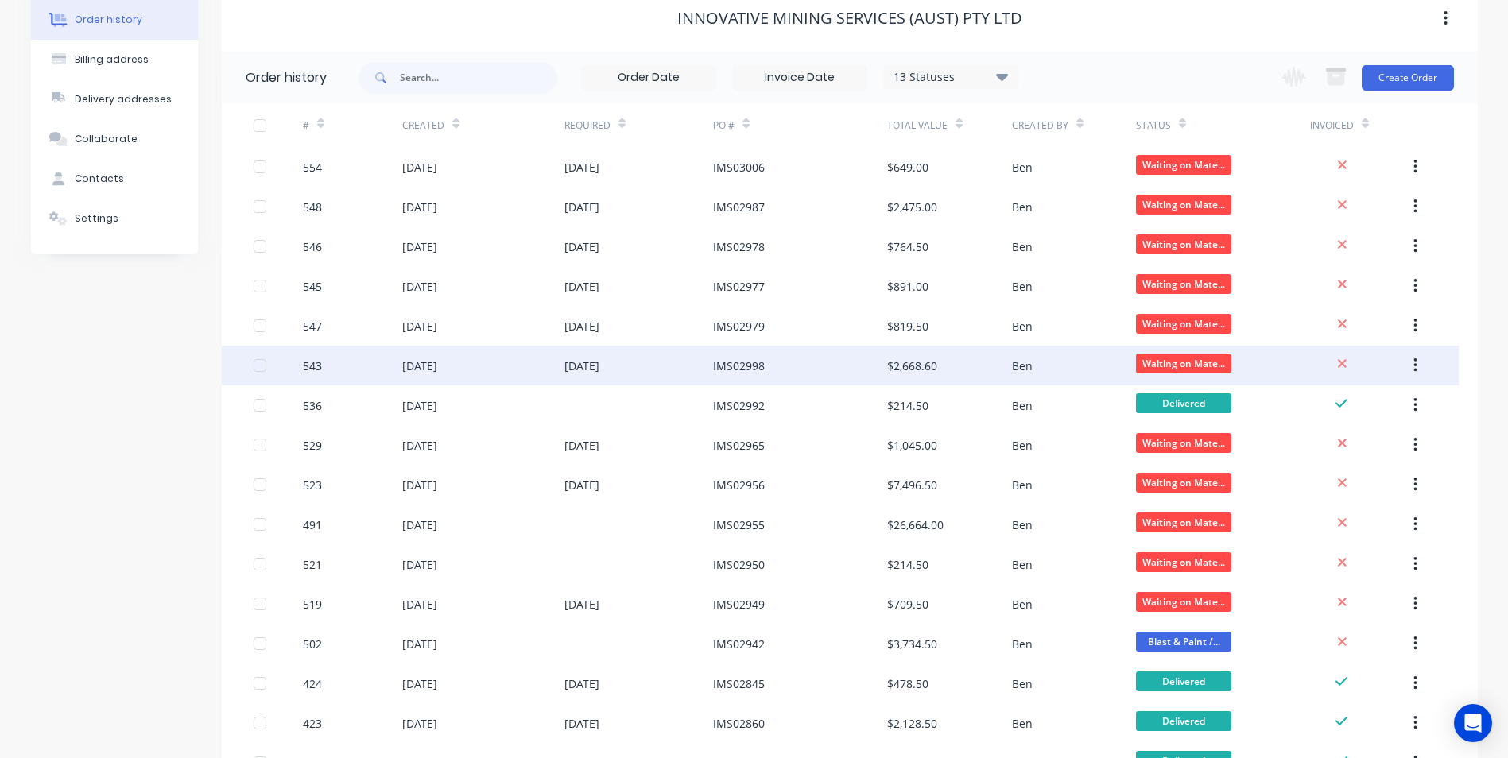
click at [744, 368] on div "IMS02998" at bounding box center [739, 366] width 52 height 17
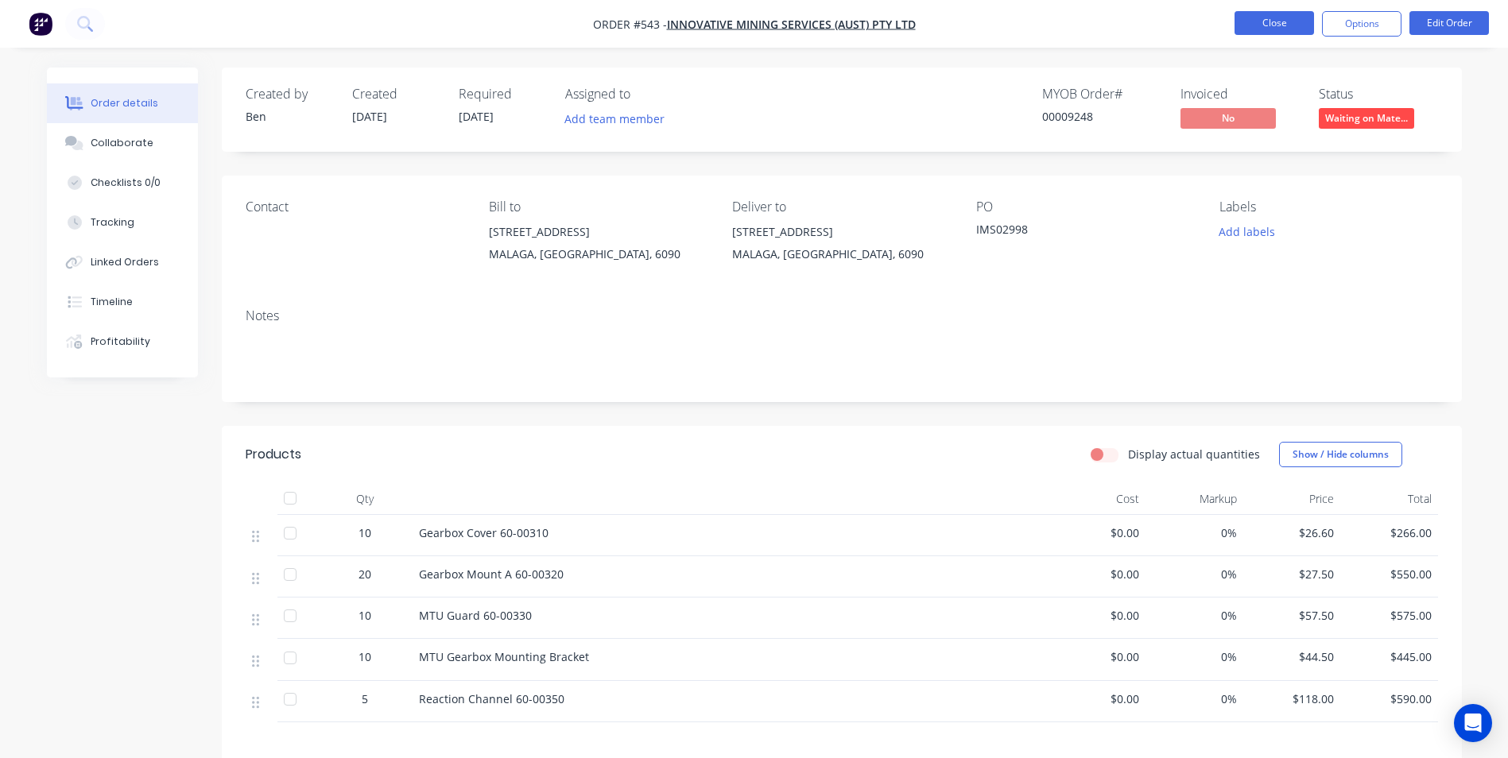
click at [1274, 31] on button "Close" at bounding box center [1275, 23] width 80 height 24
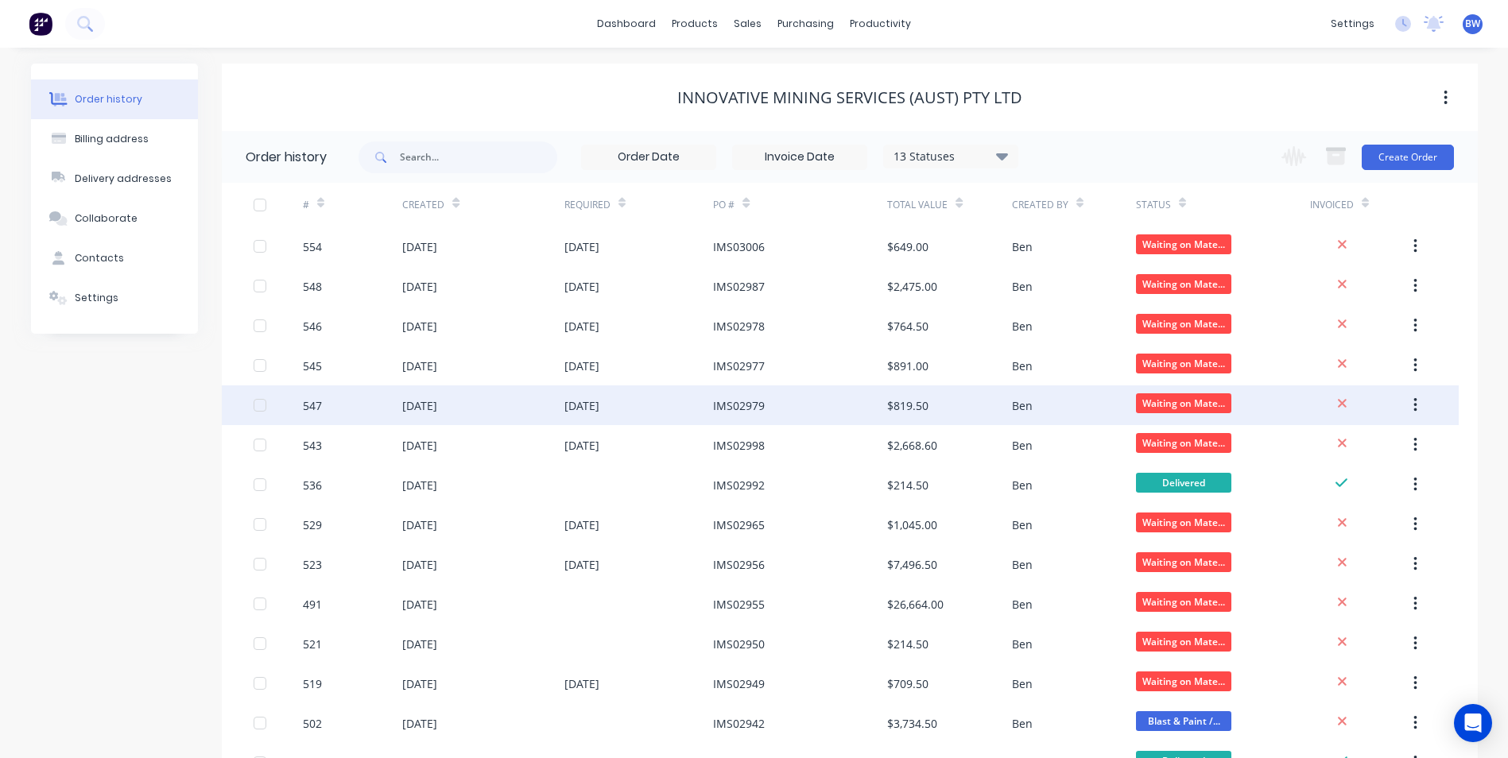
click at [726, 405] on div "IMS02979" at bounding box center [739, 406] width 52 height 17
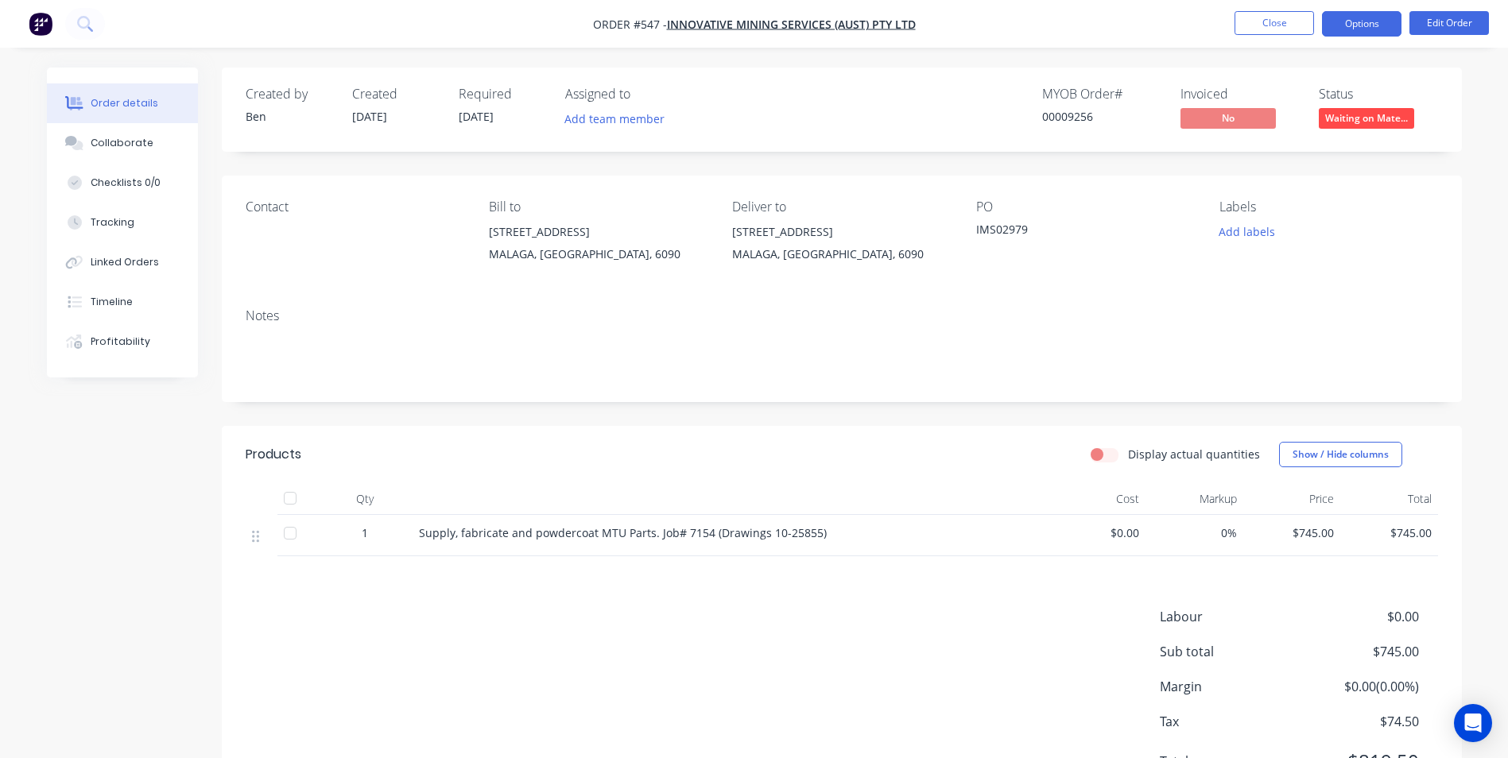
click at [1343, 29] on button "Options" at bounding box center [1362, 23] width 80 height 25
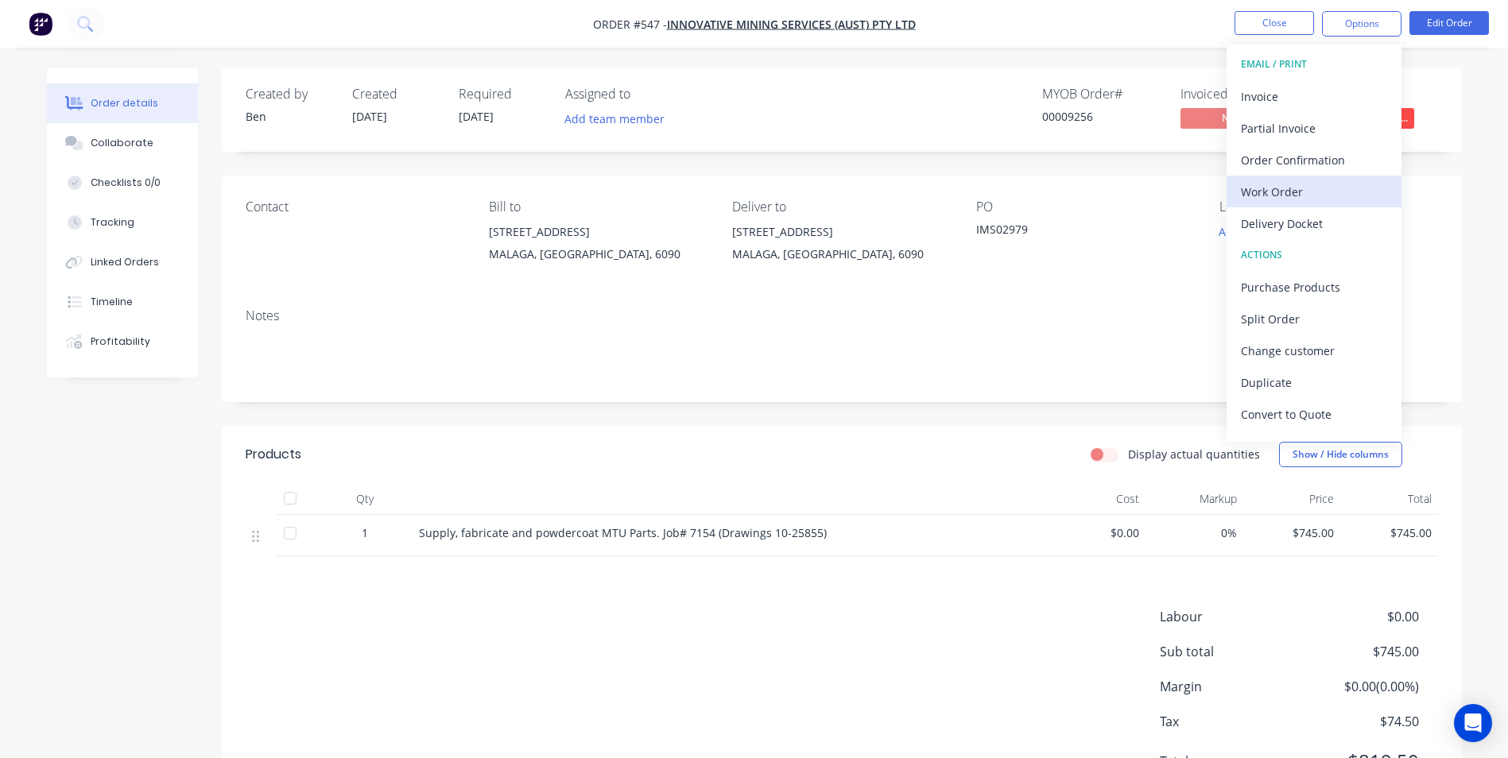
click at [1302, 186] on div "Work Order" at bounding box center [1314, 191] width 146 height 23
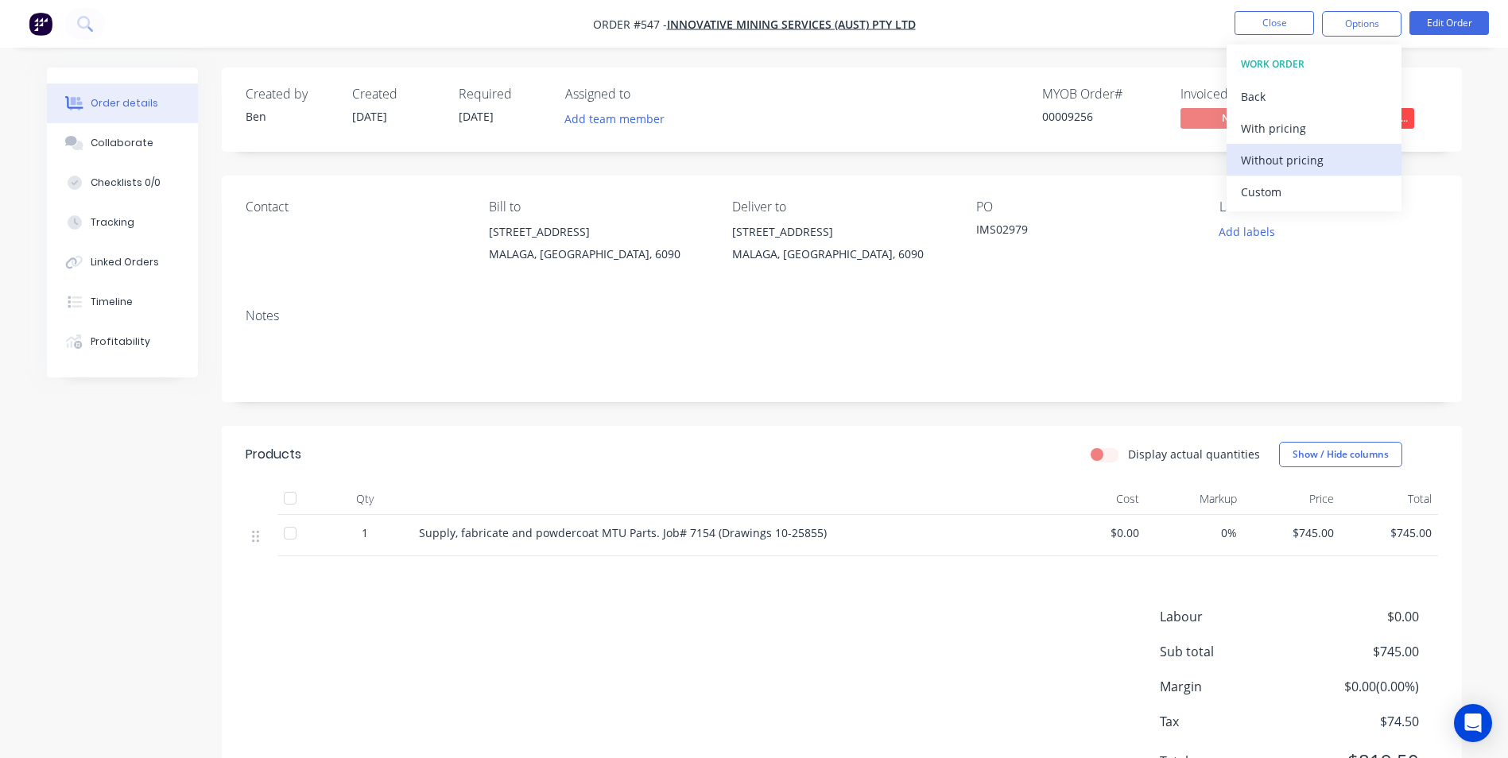
click at [1303, 163] on div "Without pricing" at bounding box center [1314, 160] width 146 height 23
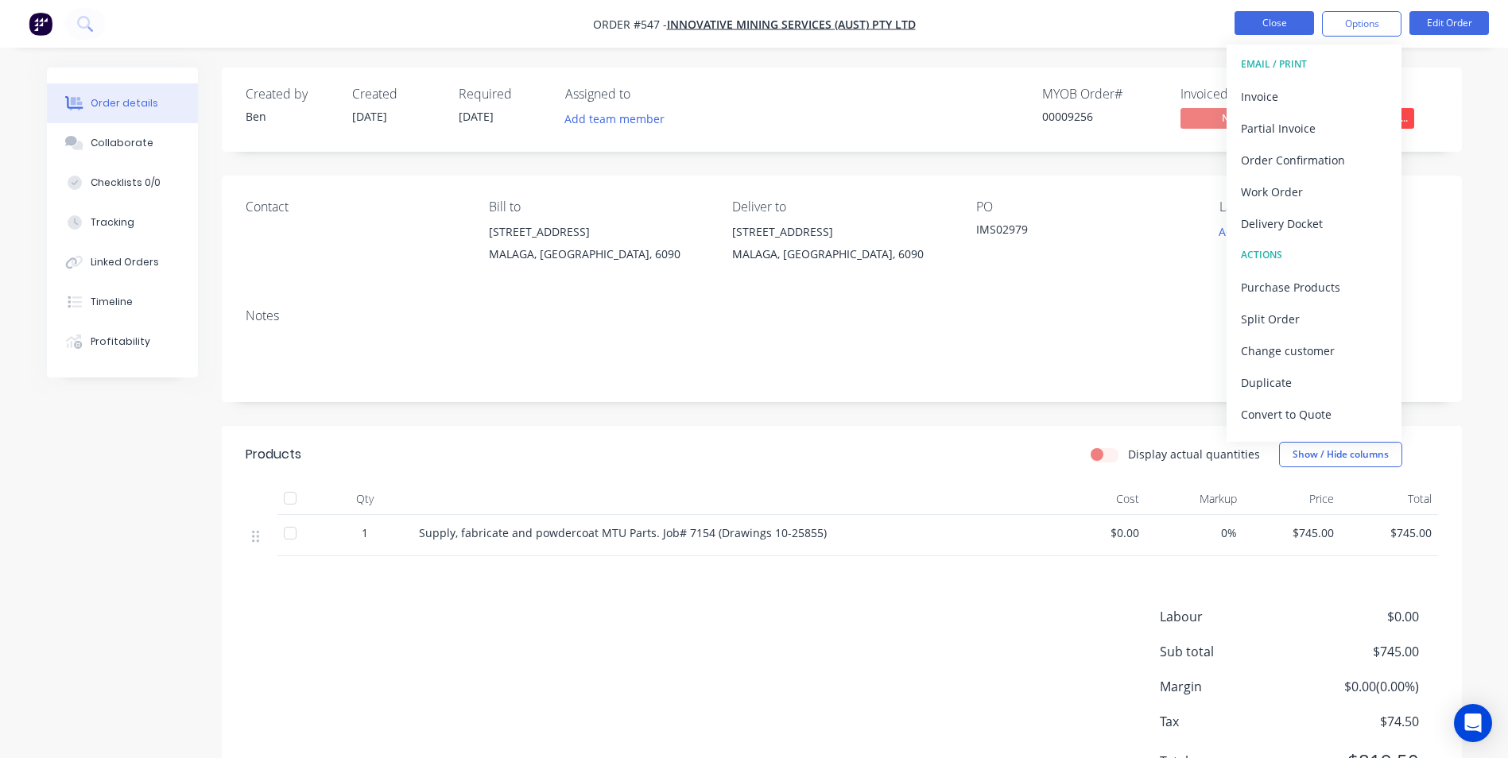
click at [1275, 28] on button "Close" at bounding box center [1275, 23] width 80 height 24
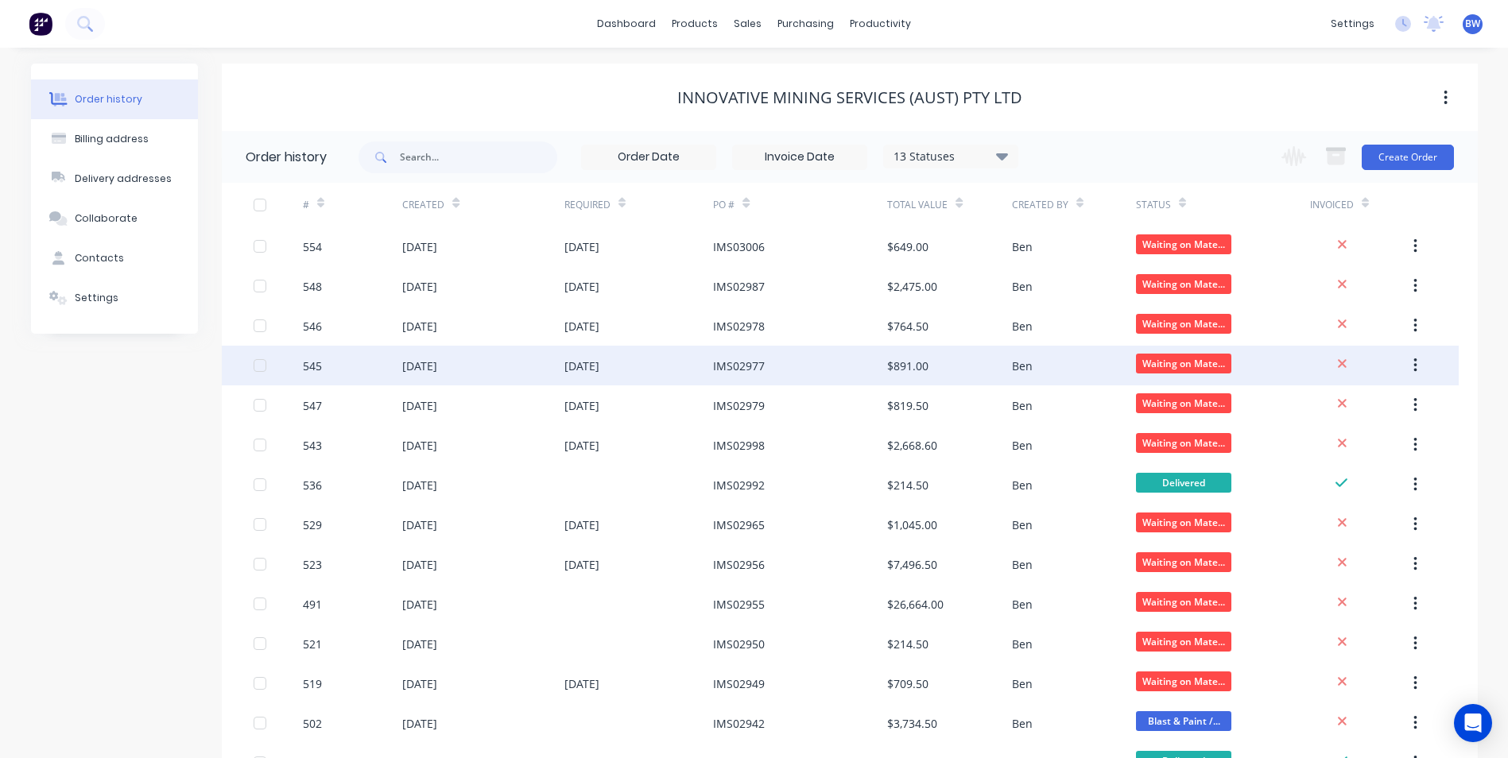
click at [689, 358] on div "[DATE]" at bounding box center [638, 366] width 149 height 40
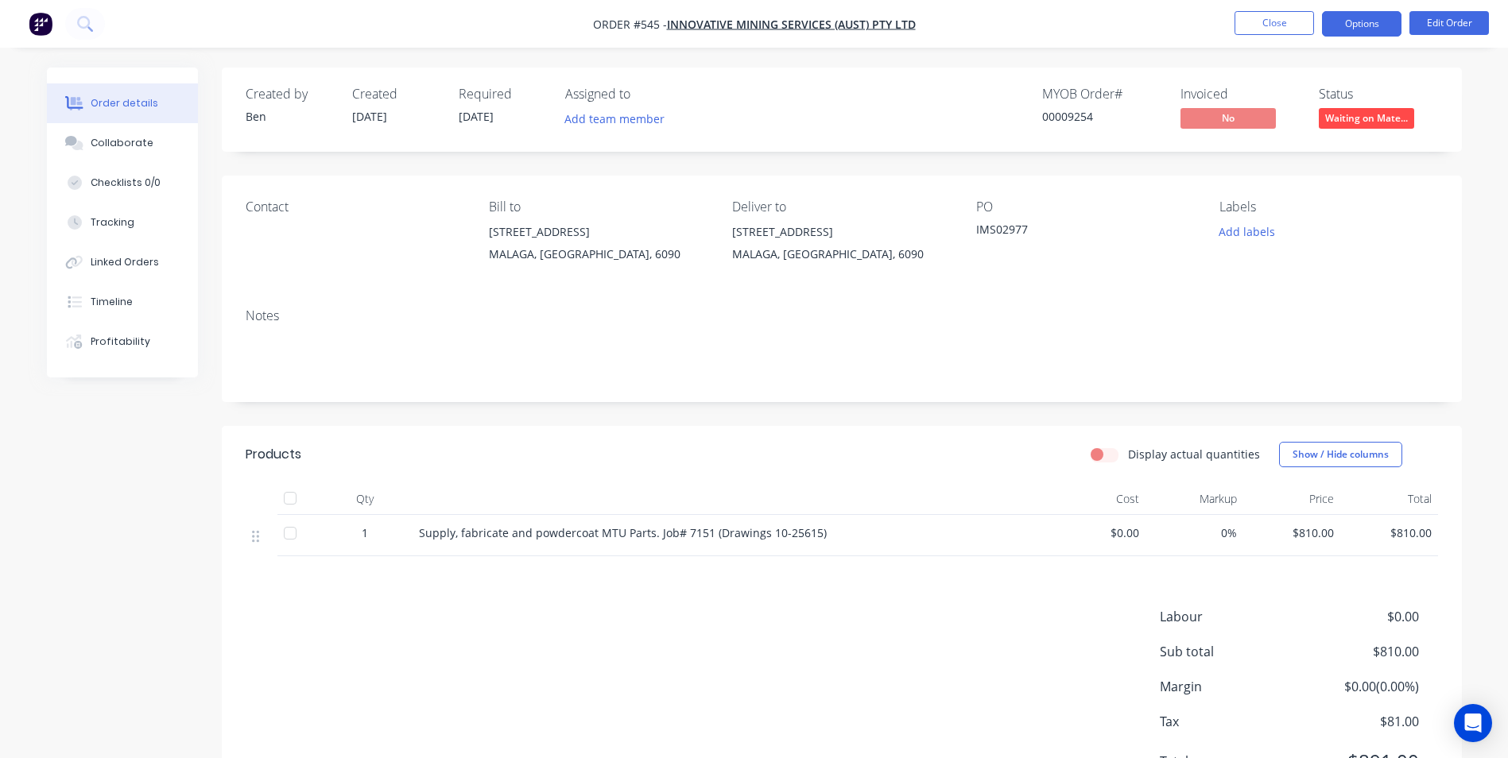
click at [1352, 25] on button "Options" at bounding box center [1362, 23] width 80 height 25
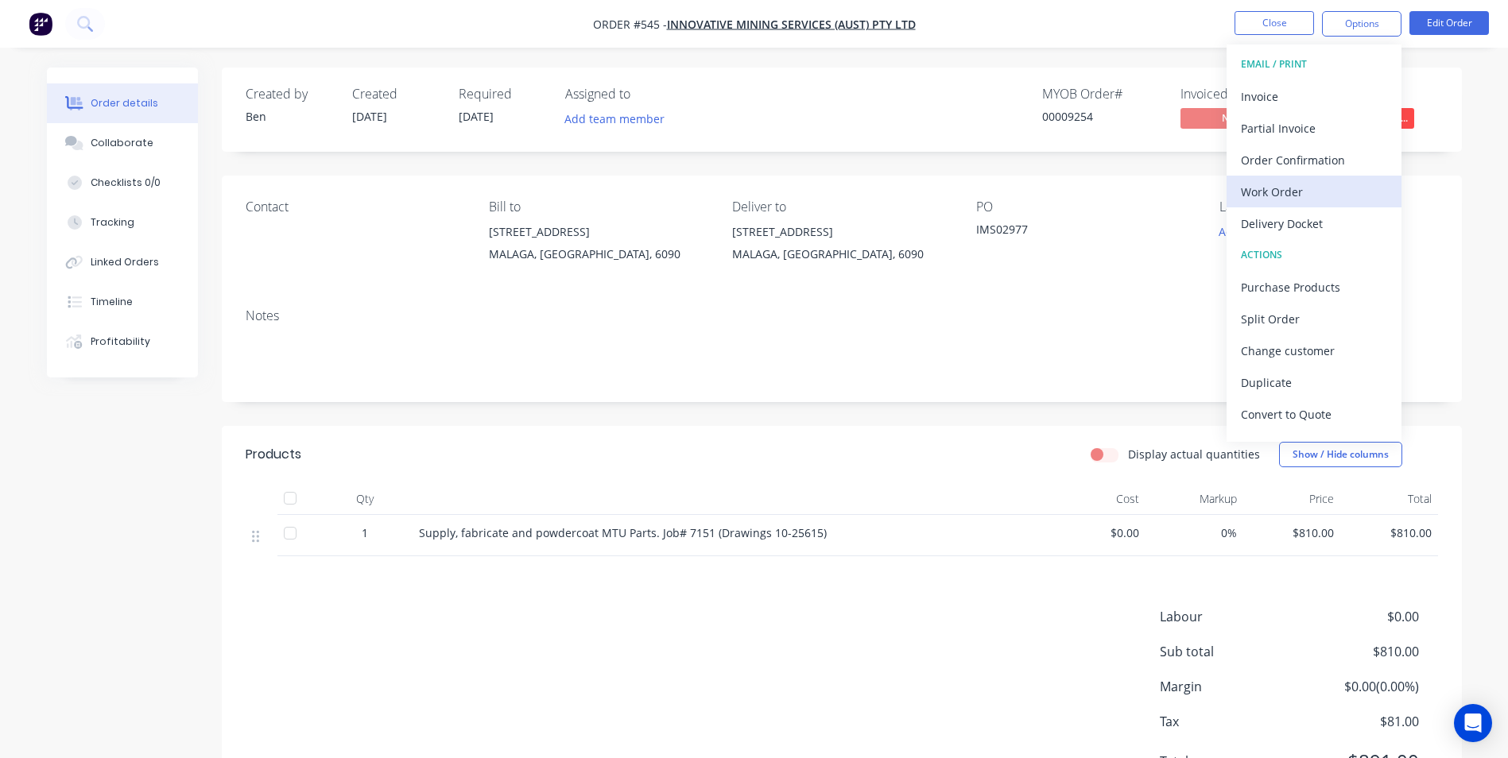
click at [1293, 196] on div "Work Order" at bounding box center [1314, 191] width 146 height 23
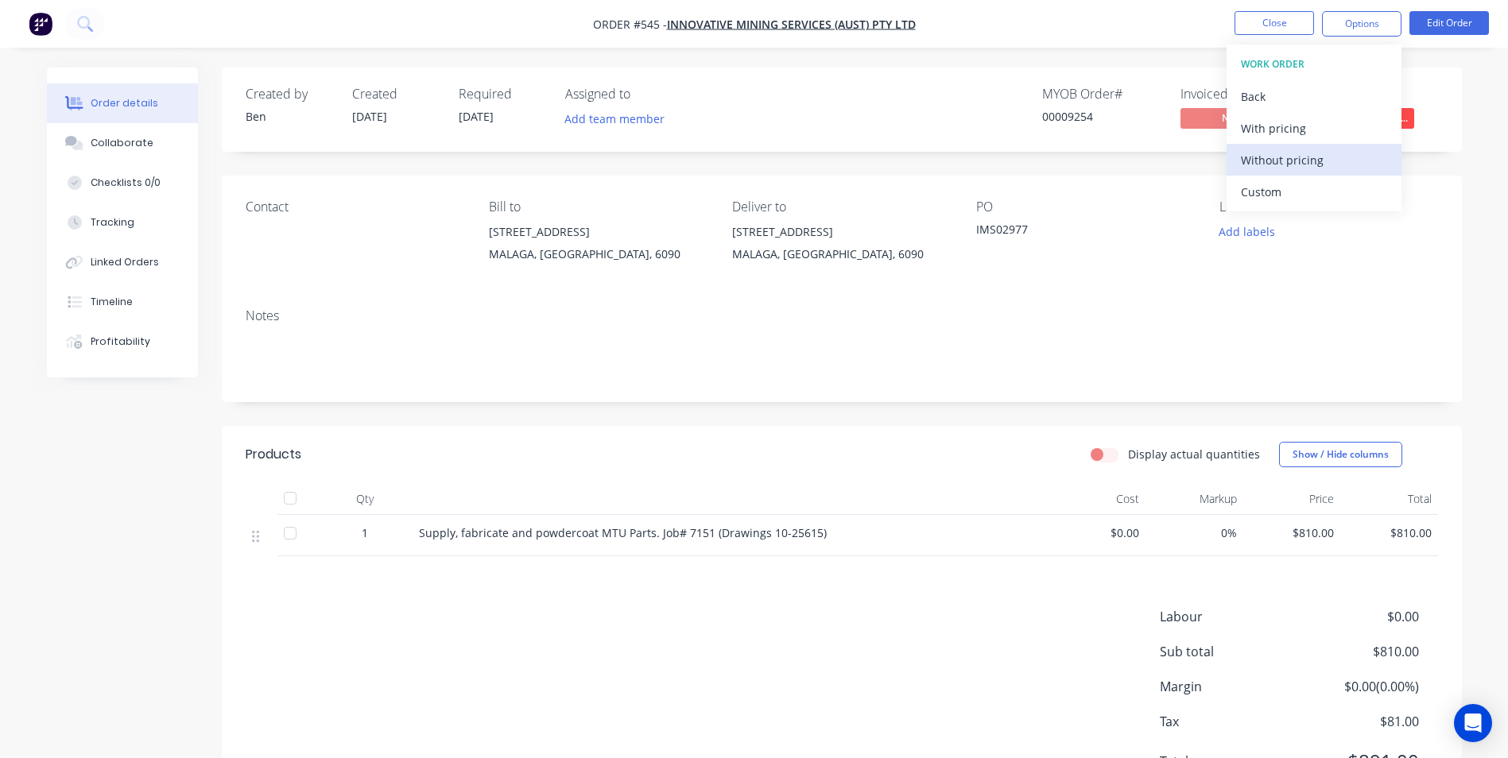
click at [1293, 161] on div "Without pricing" at bounding box center [1314, 160] width 146 height 23
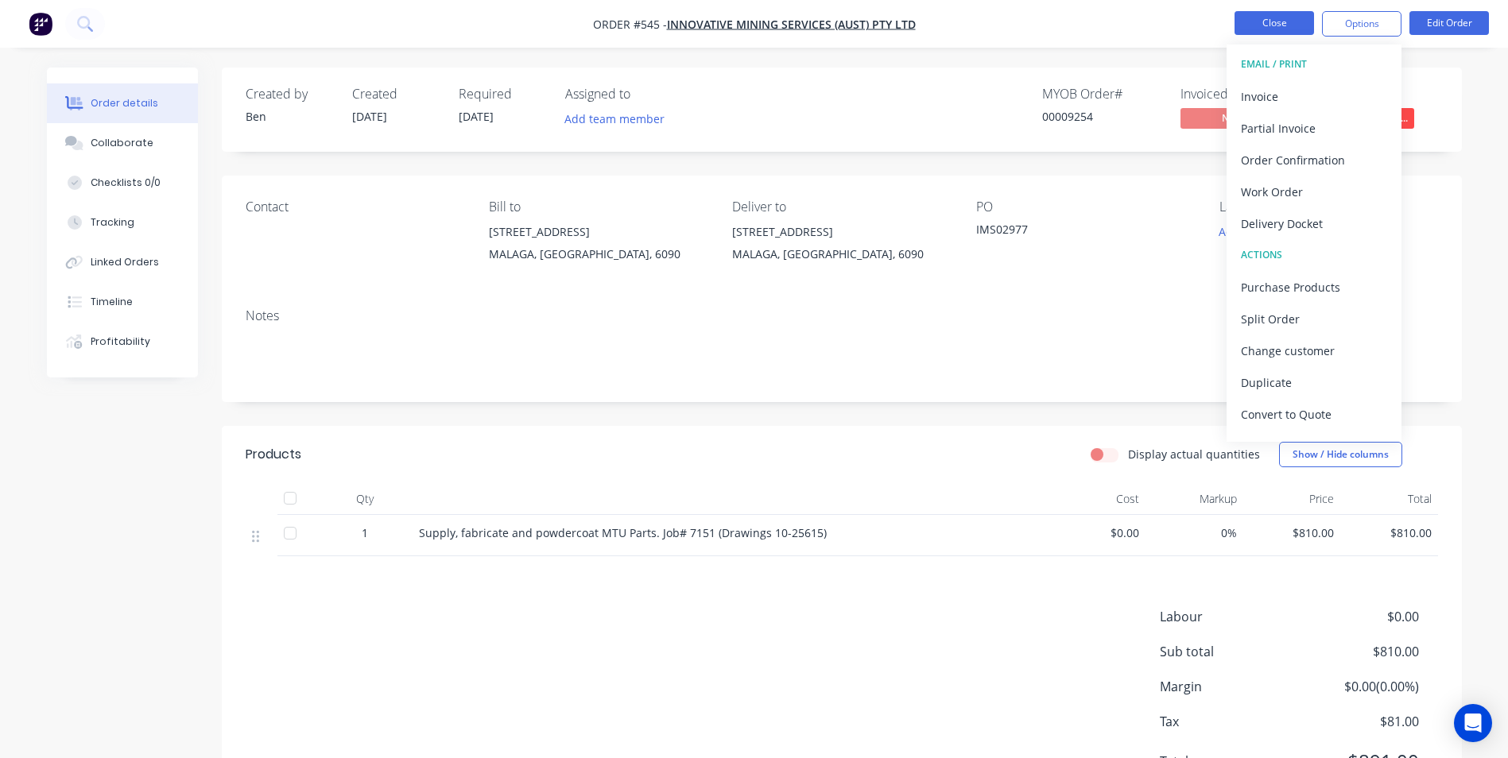
click at [1250, 23] on button "Close" at bounding box center [1275, 23] width 80 height 24
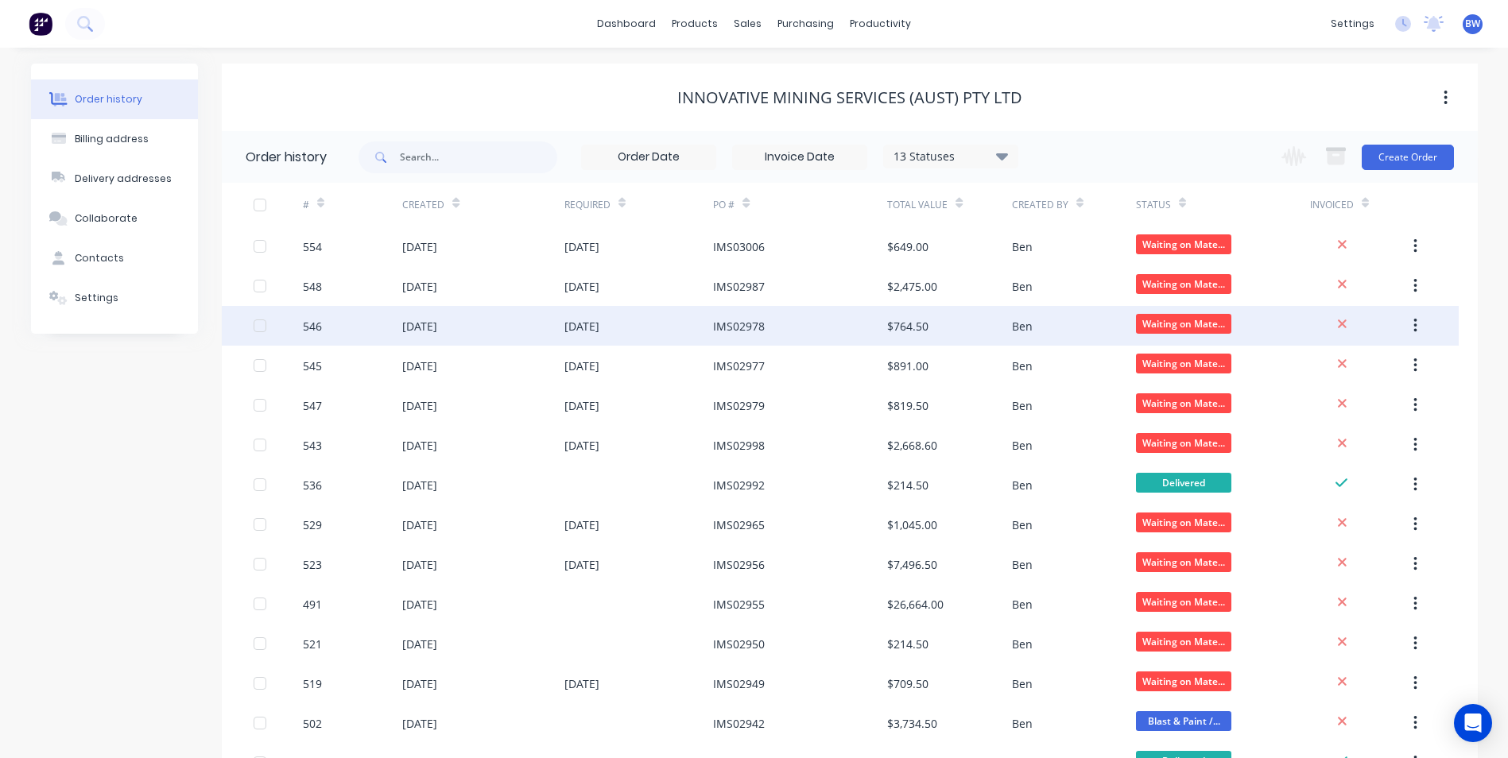
click at [758, 329] on div "IMS02978" at bounding box center [739, 326] width 52 height 17
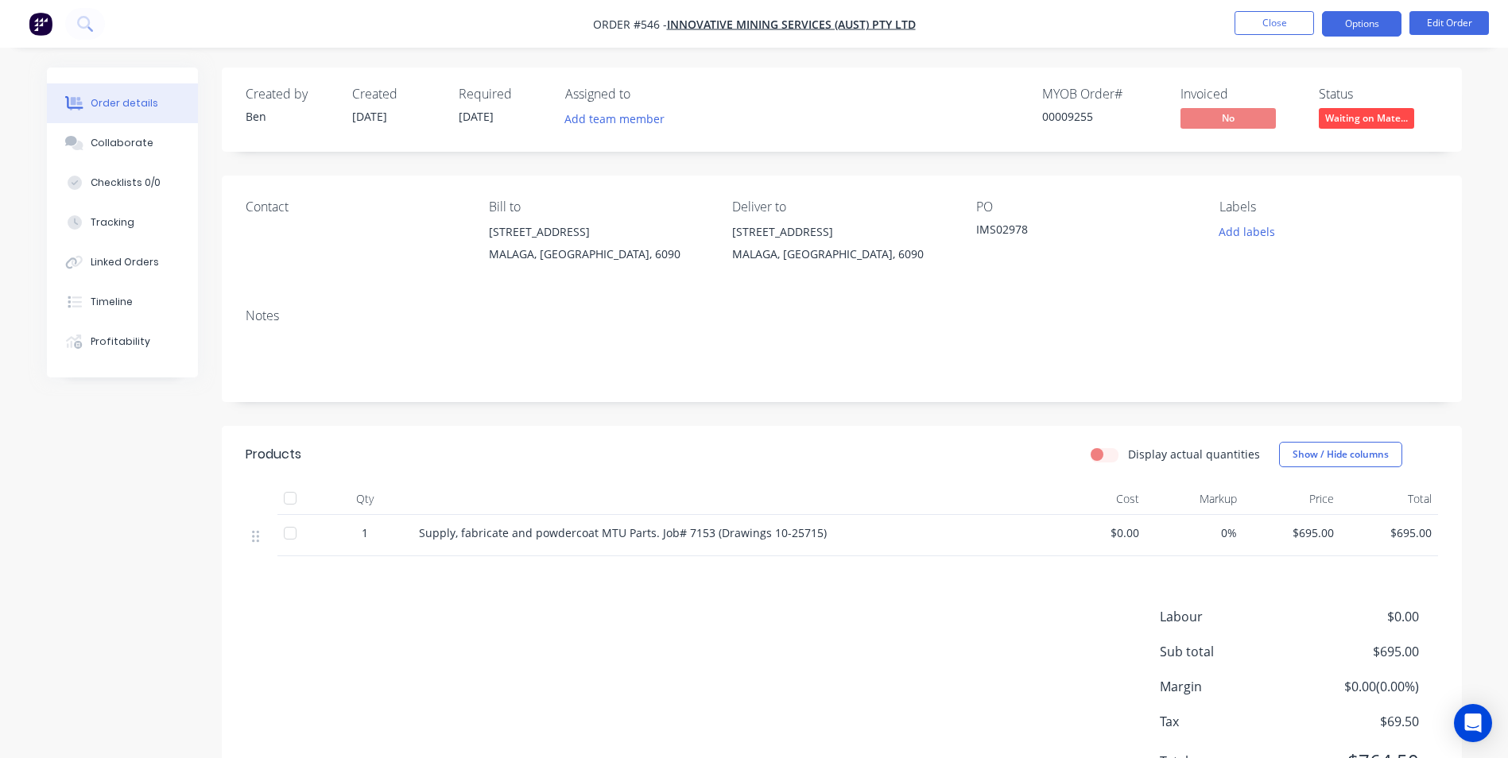
click at [1364, 33] on button "Options" at bounding box center [1362, 23] width 80 height 25
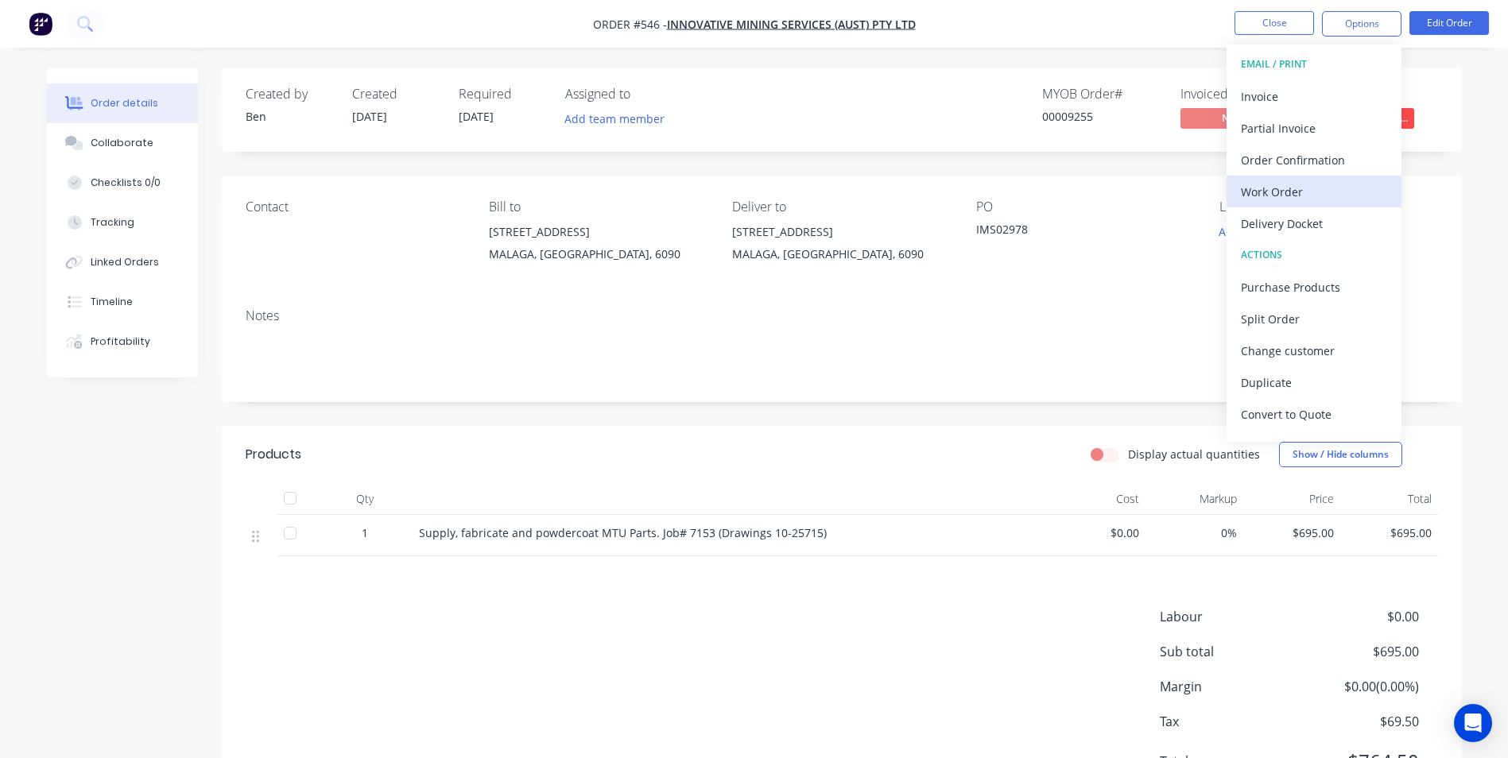
click at [1300, 188] on div "Work Order" at bounding box center [1314, 191] width 146 height 23
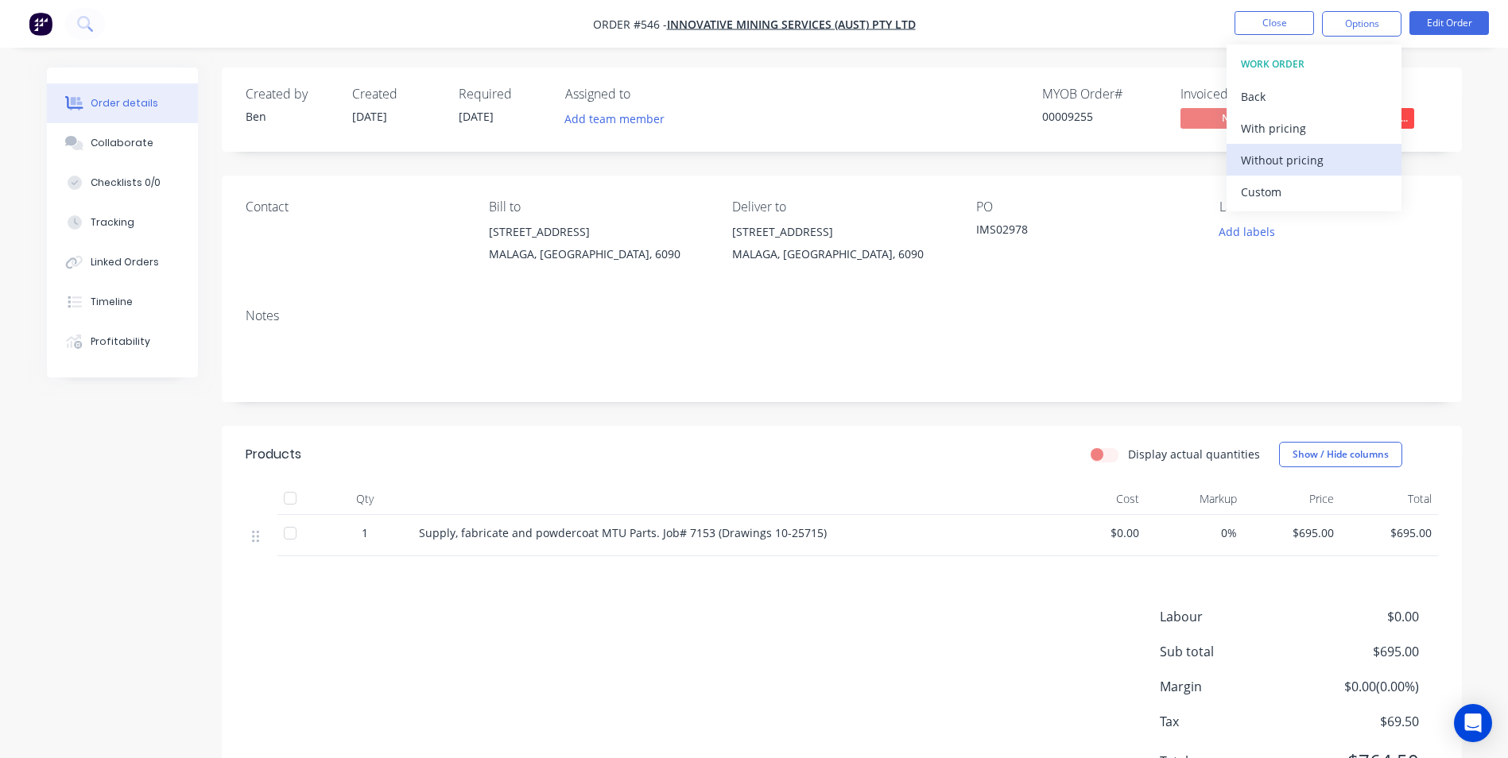
click at [1306, 170] on div "Without pricing" at bounding box center [1314, 160] width 146 height 23
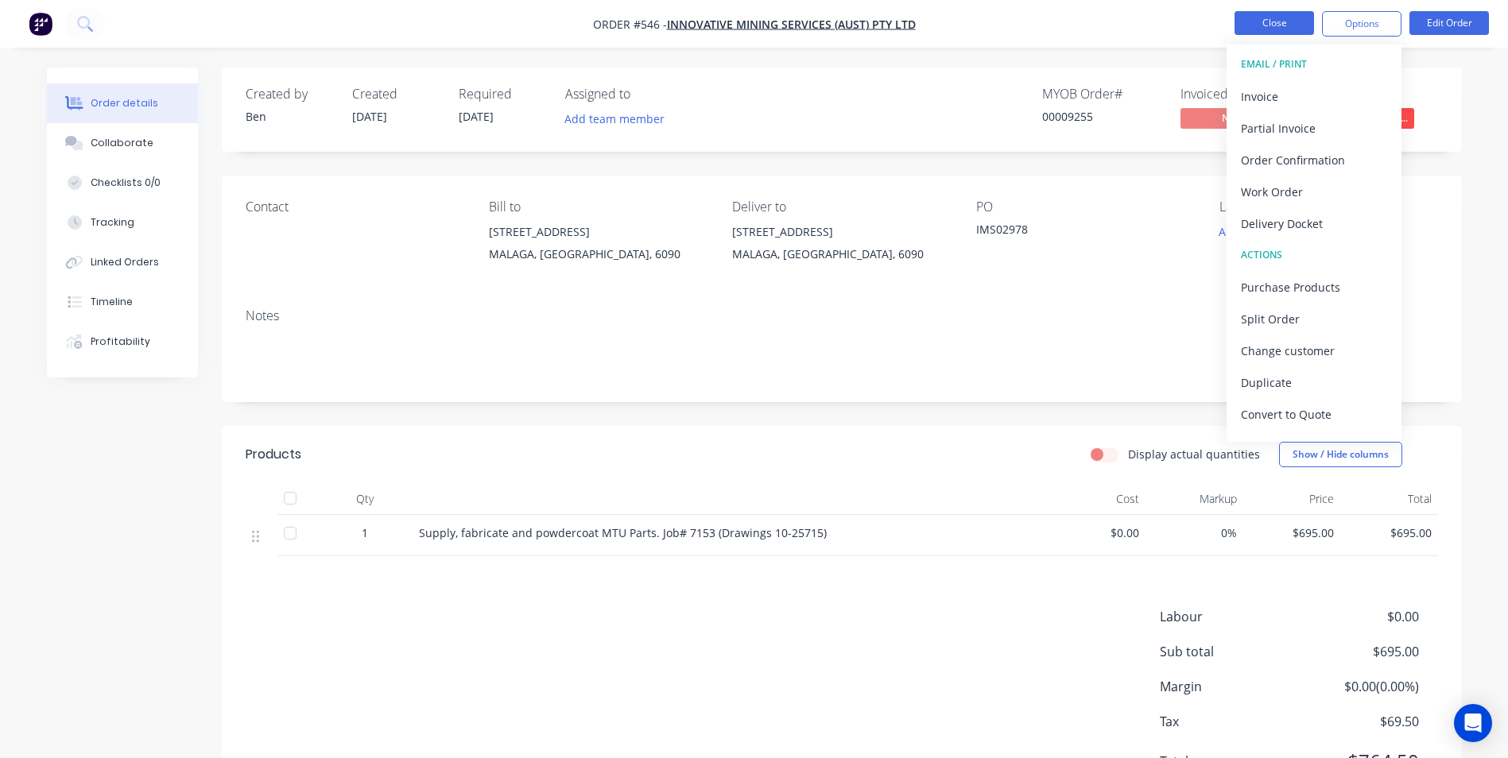
click at [1280, 21] on button "Close" at bounding box center [1275, 23] width 80 height 24
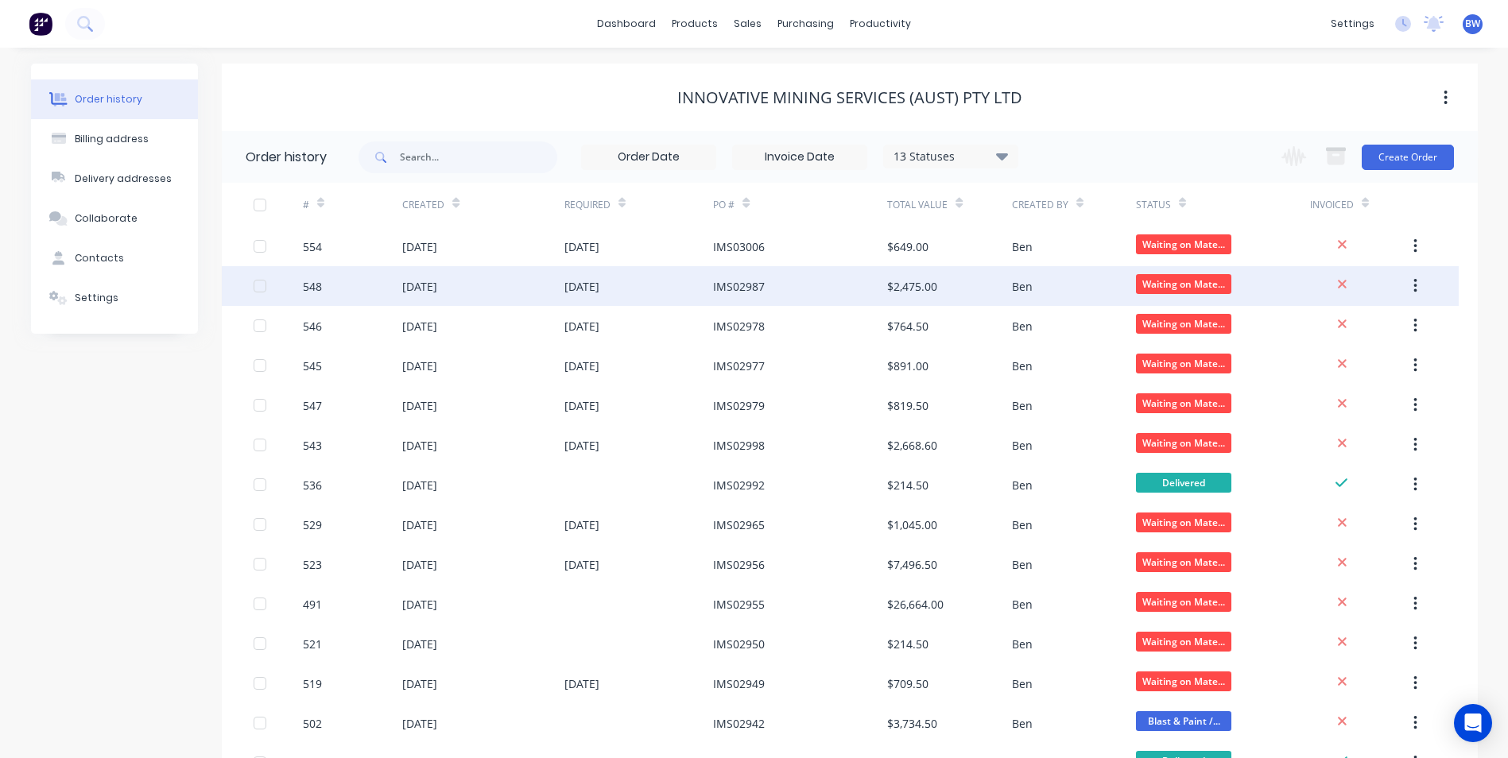
click at [739, 287] on div "IMS02987" at bounding box center [739, 286] width 52 height 17
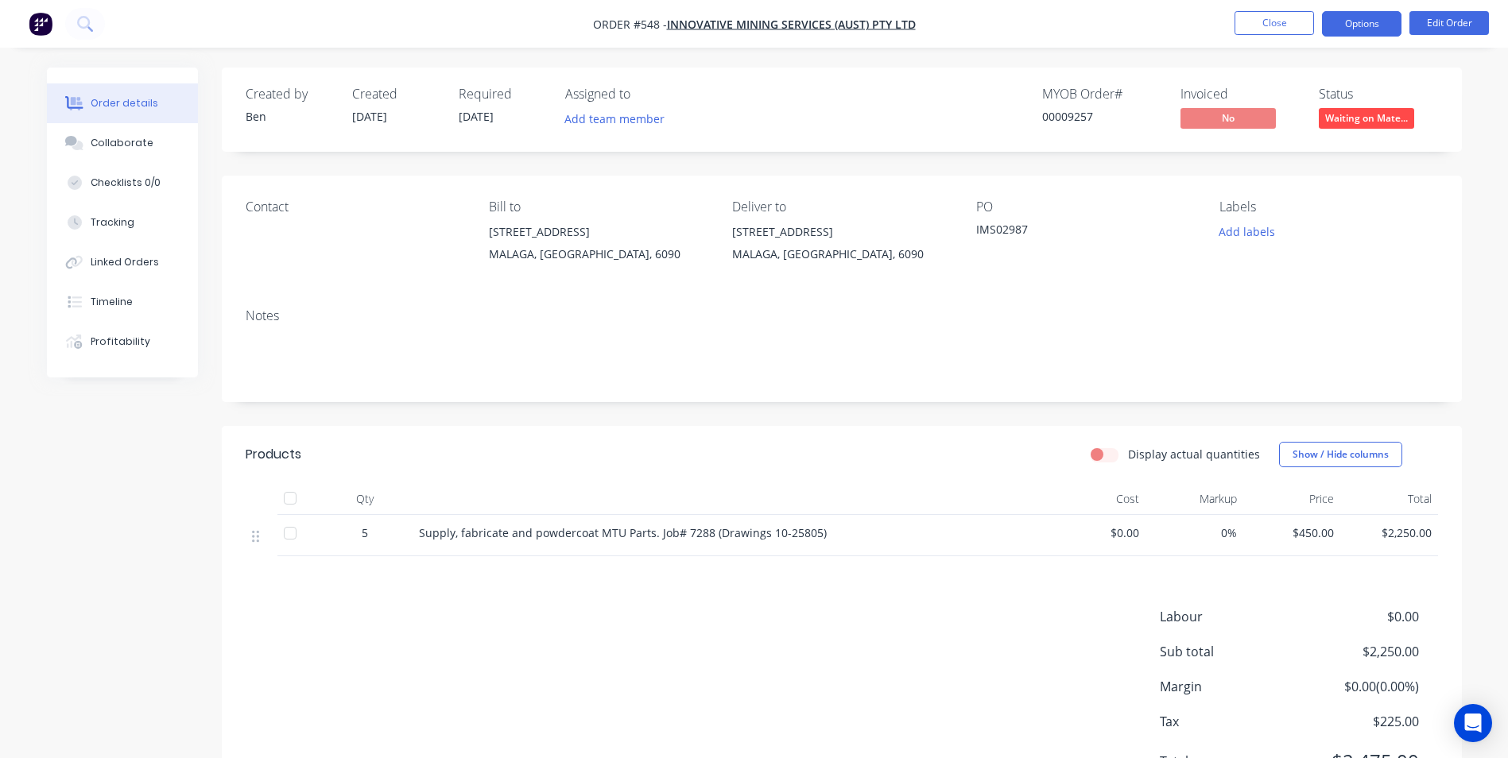
click at [1362, 24] on button "Options" at bounding box center [1362, 23] width 80 height 25
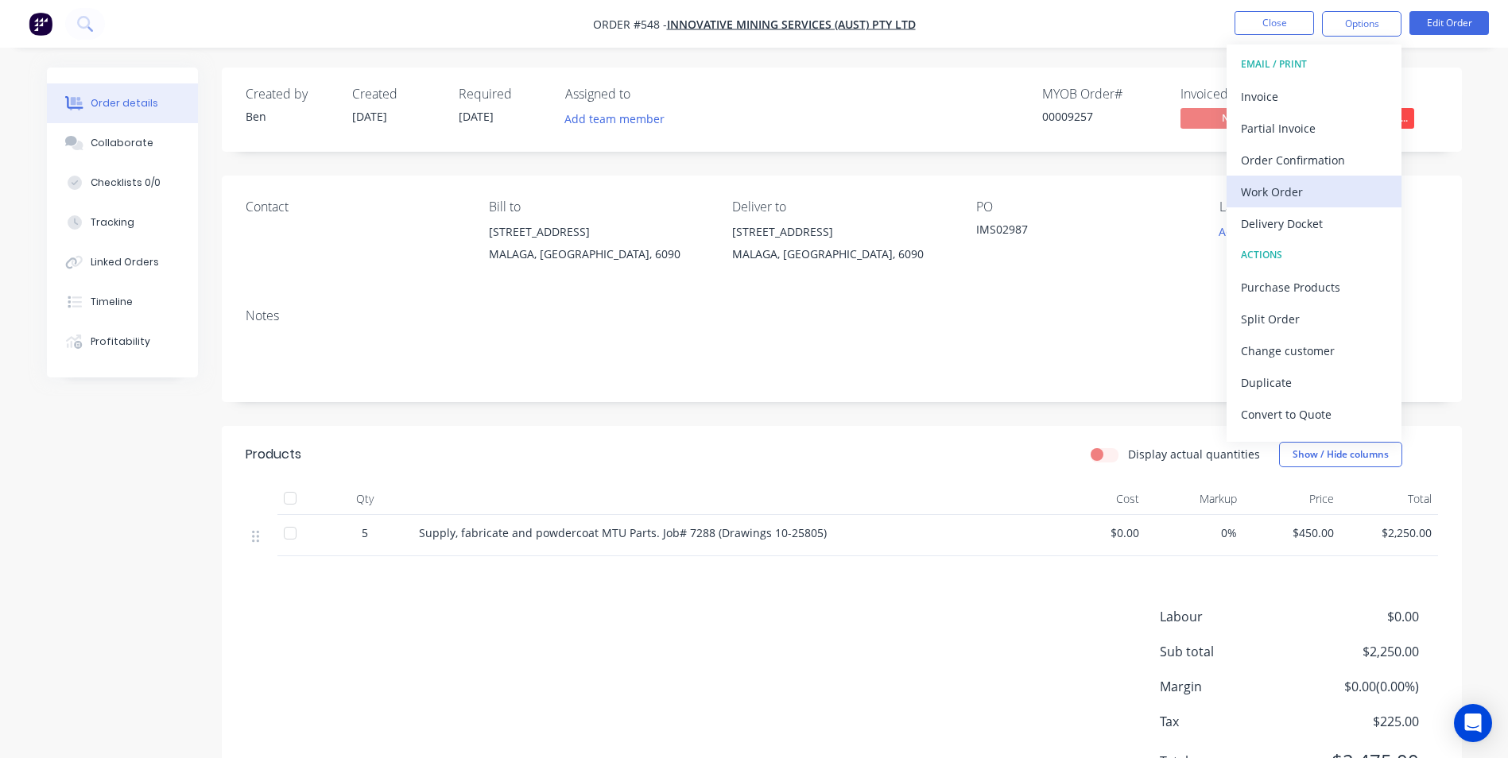
click at [1298, 191] on div "Work Order" at bounding box center [1314, 191] width 146 height 23
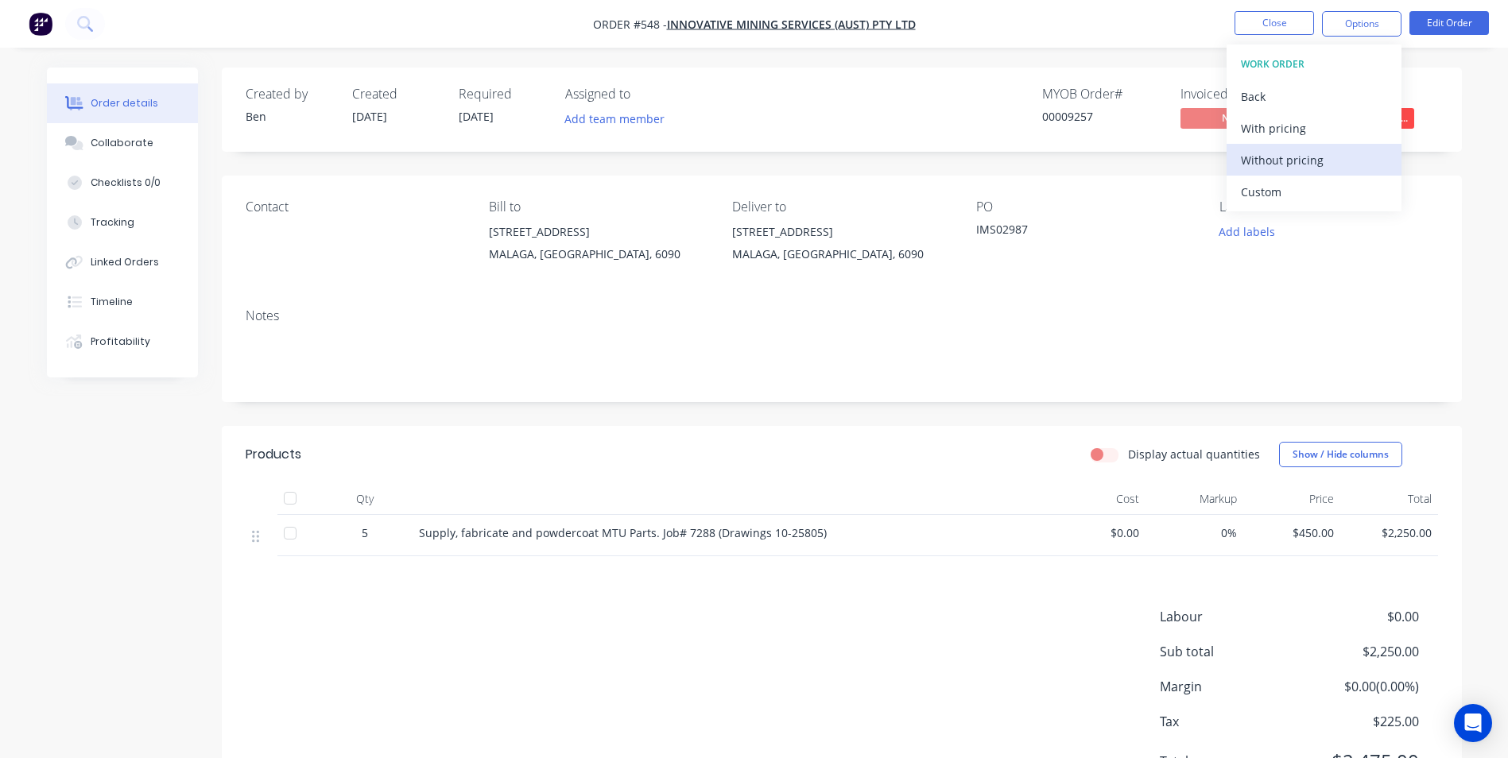
click at [1302, 166] on div "Without pricing" at bounding box center [1314, 160] width 146 height 23
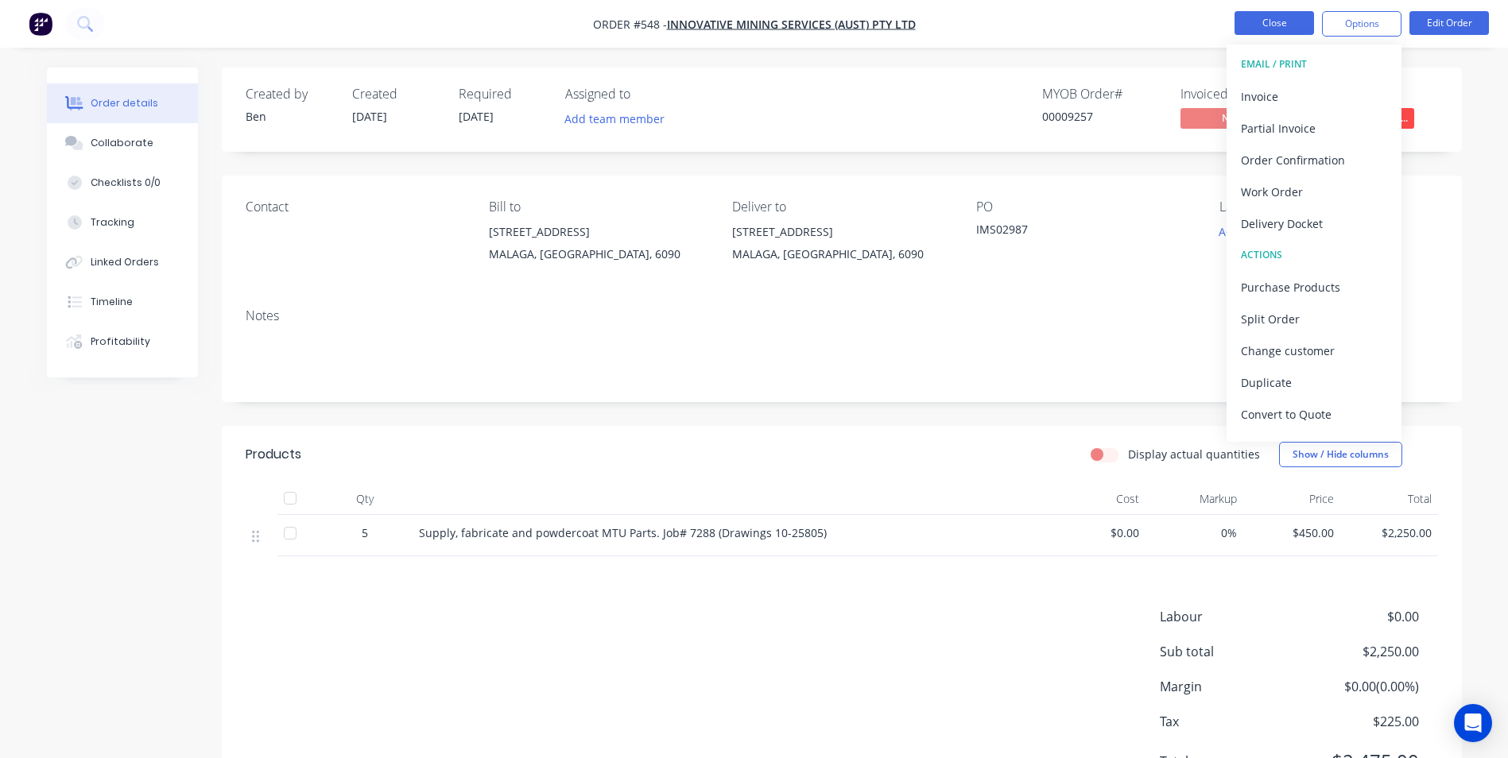
click at [1271, 18] on button "Close" at bounding box center [1275, 23] width 80 height 24
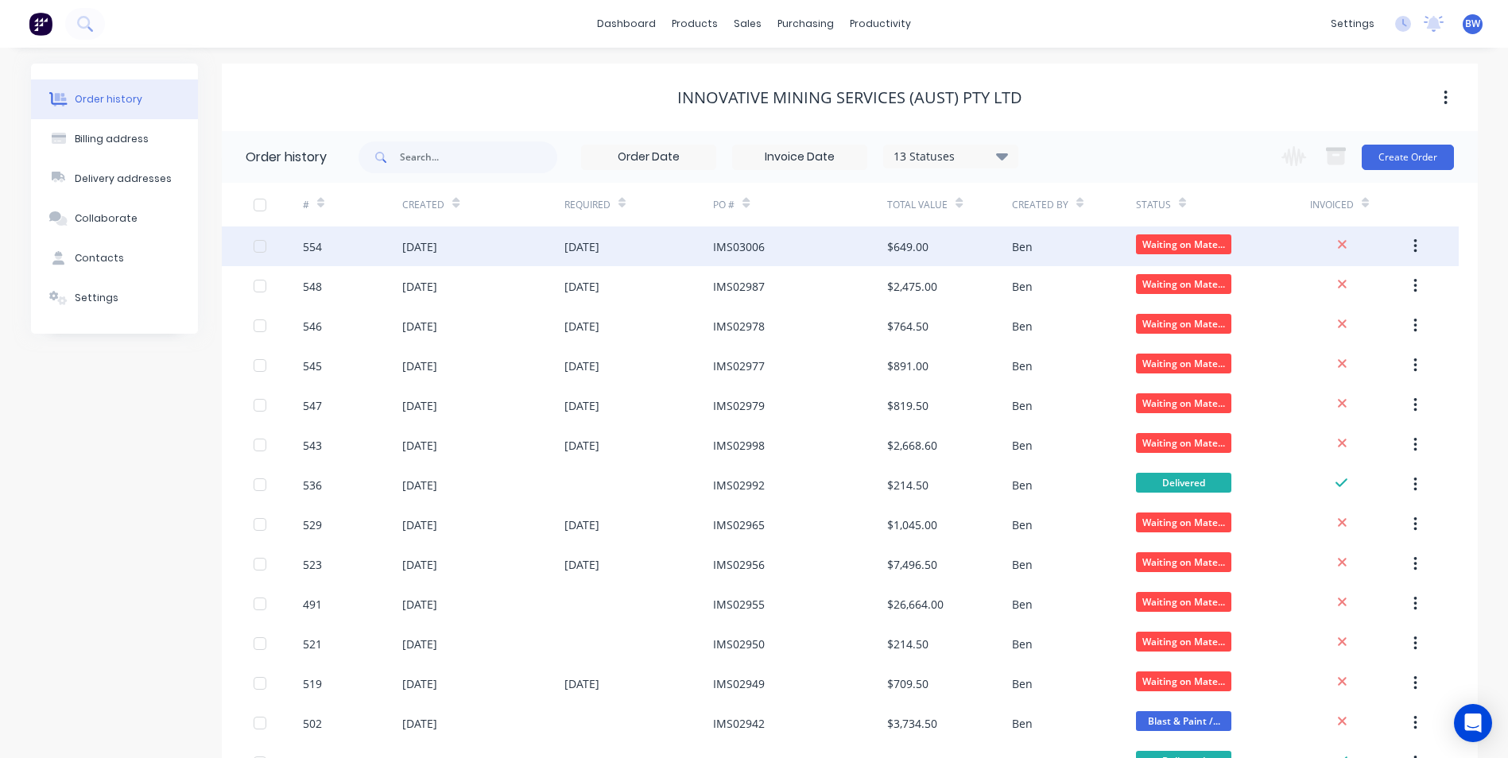
click at [669, 251] on div "[DATE]" at bounding box center [638, 247] width 149 height 40
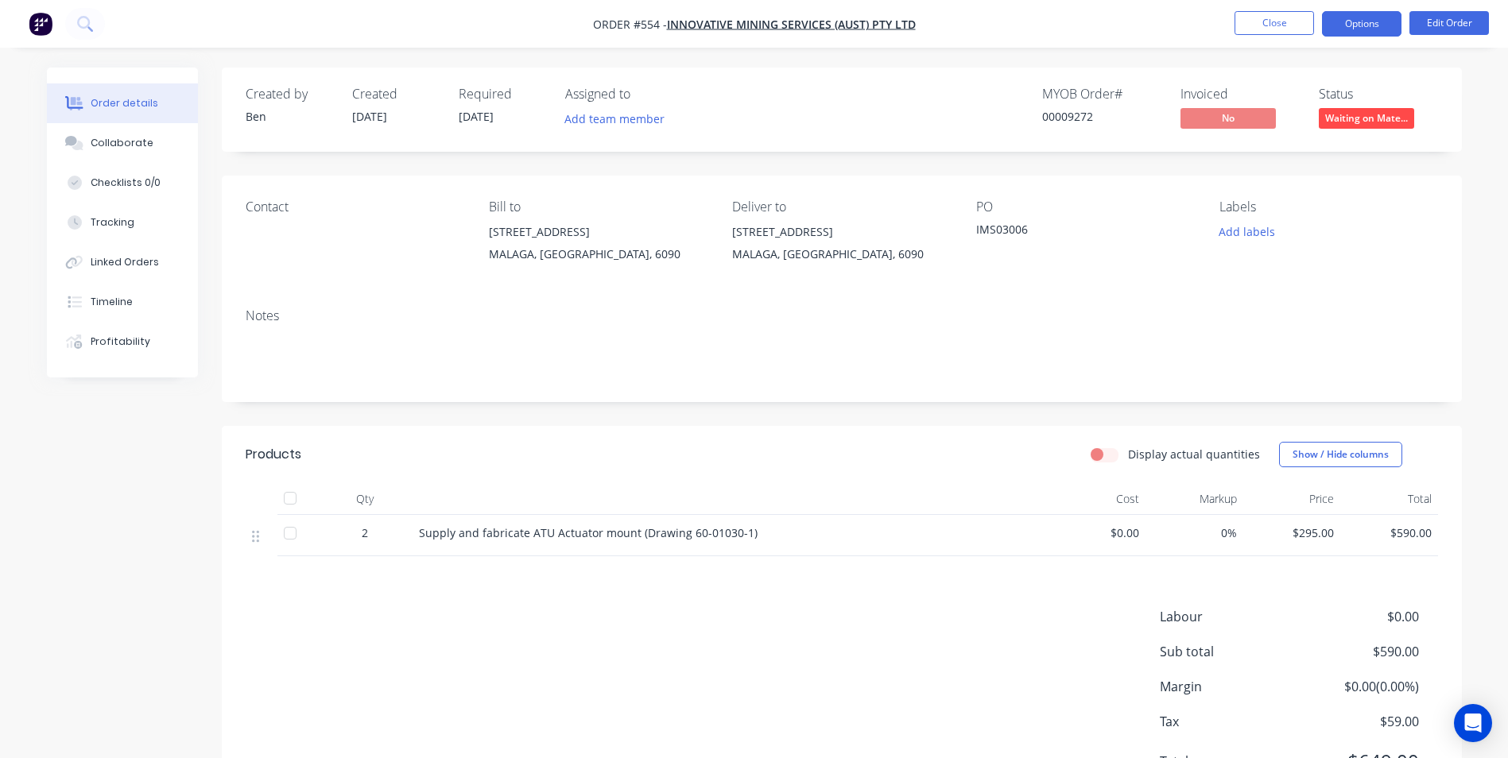
click at [1387, 19] on button "Options" at bounding box center [1362, 23] width 80 height 25
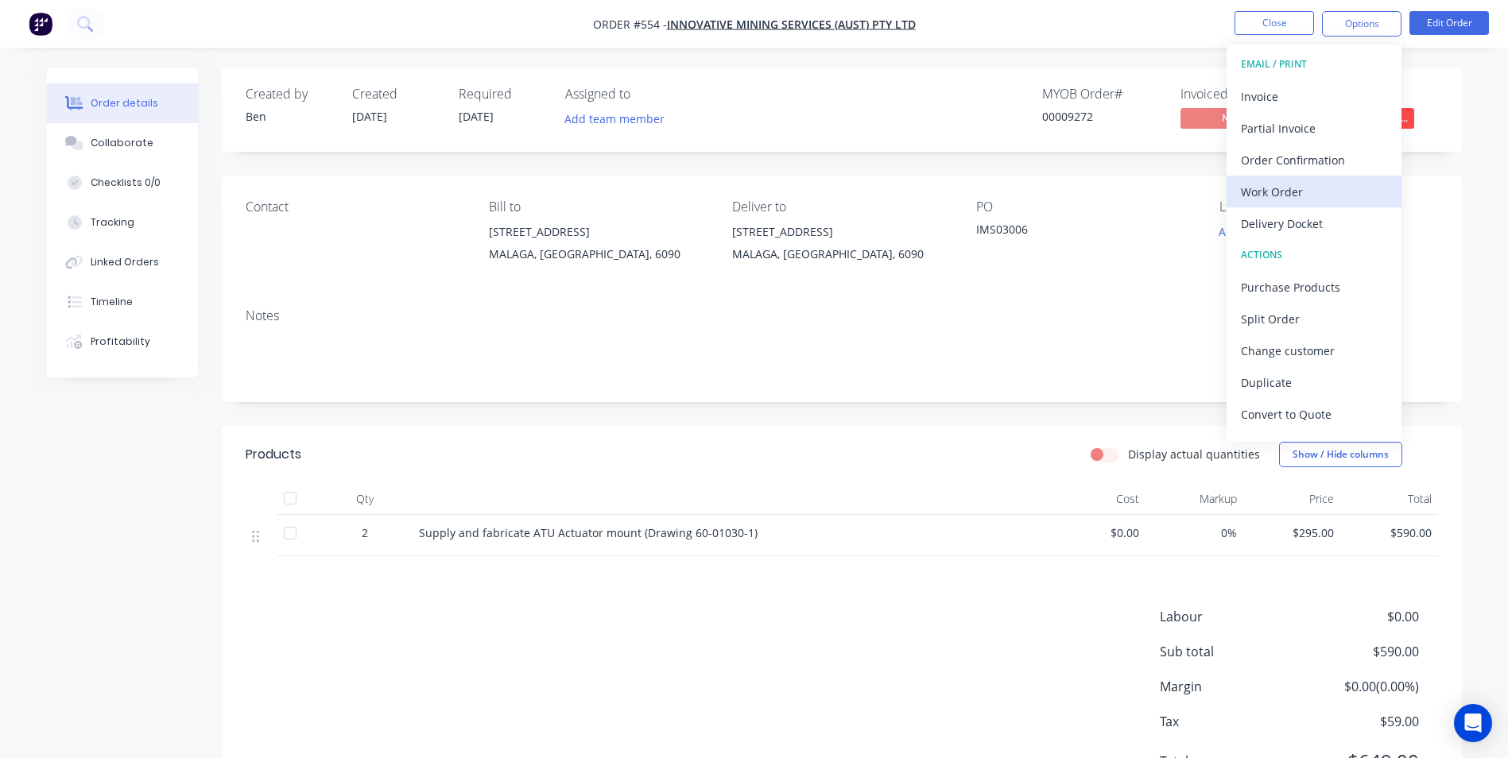
click at [1282, 190] on div "Work Order" at bounding box center [1314, 191] width 146 height 23
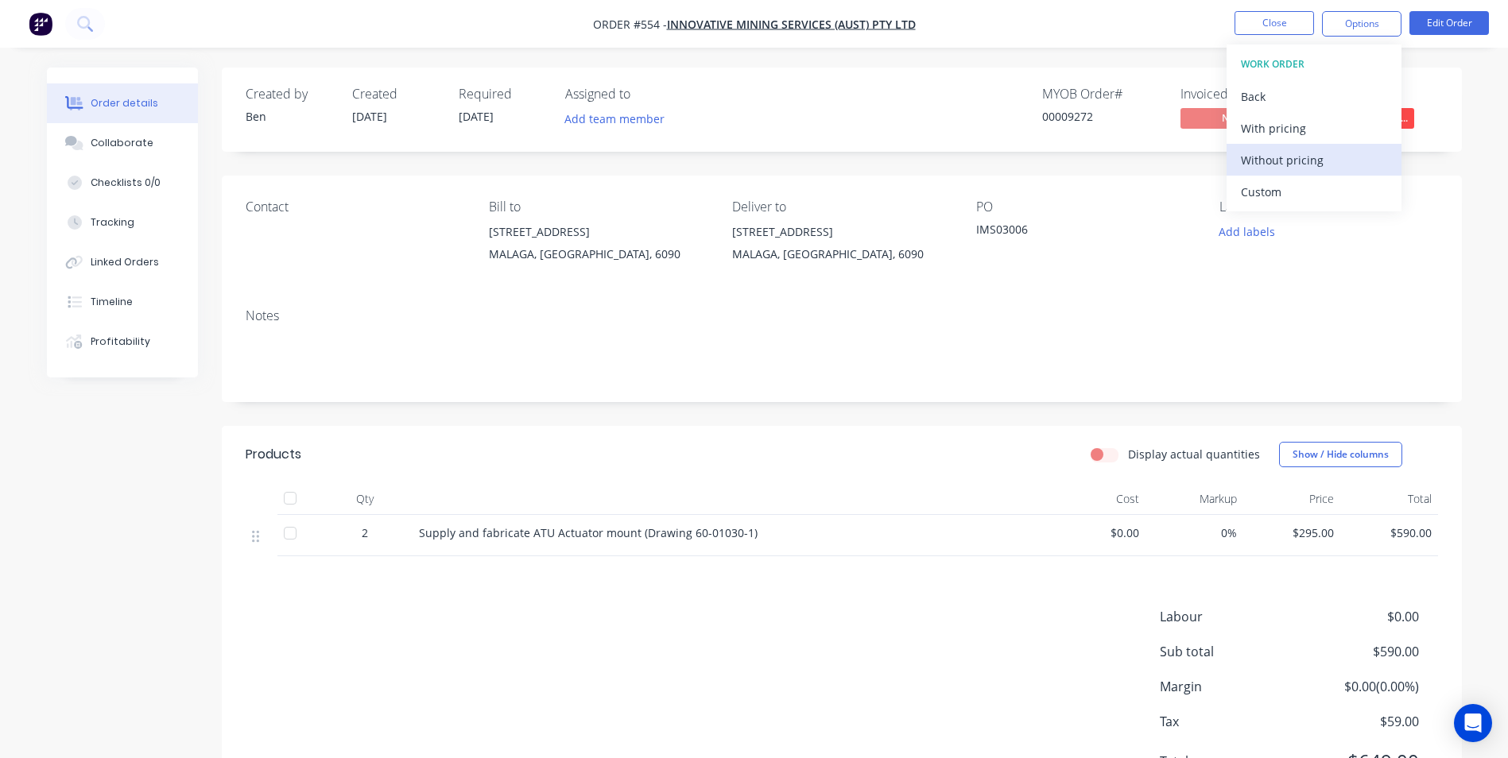
click at [1288, 161] on div "Without pricing" at bounding box center [1314, 160] width 146 height 23
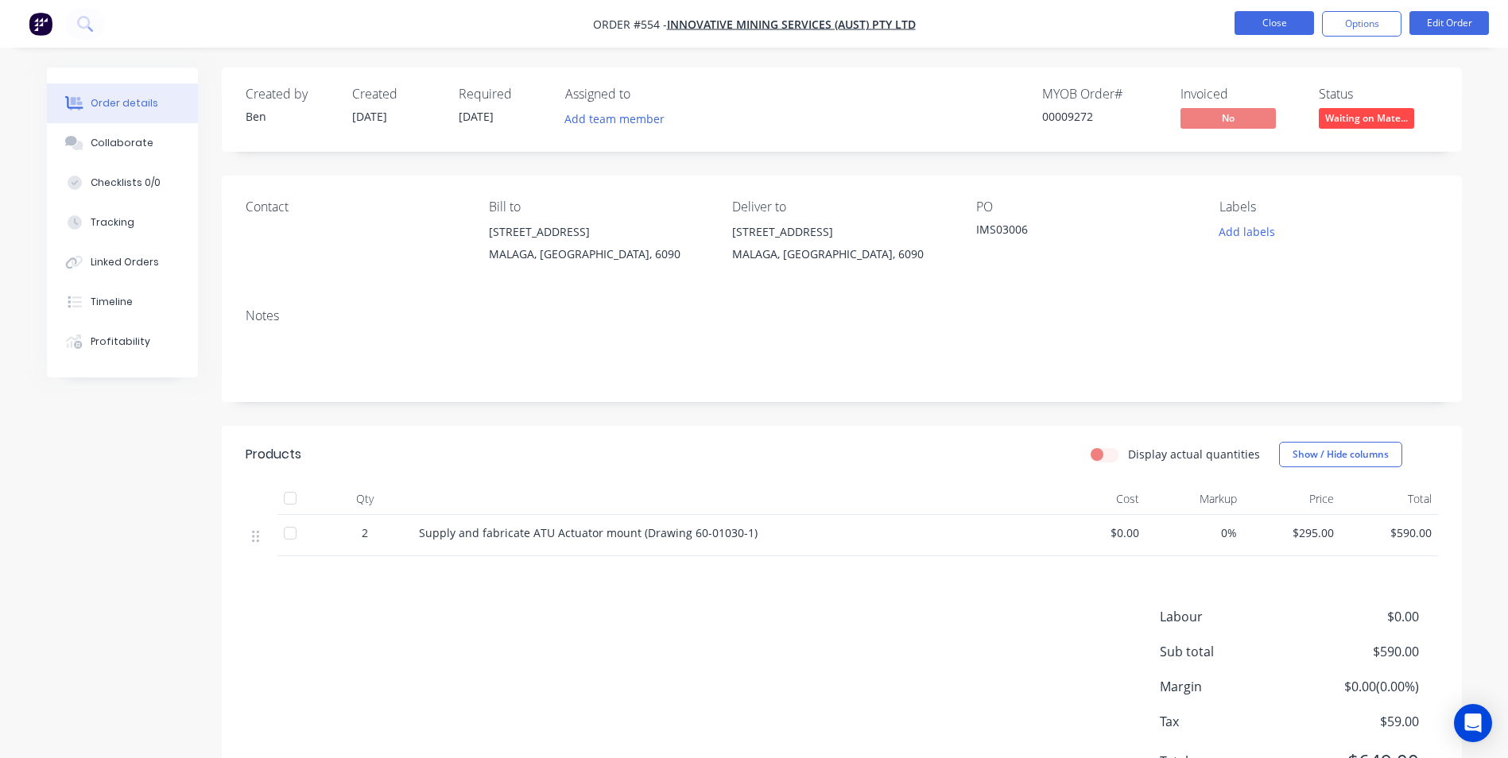
click at [1270, 26] on button "Close" at bounding box center [1275, 23] width 80 height 24
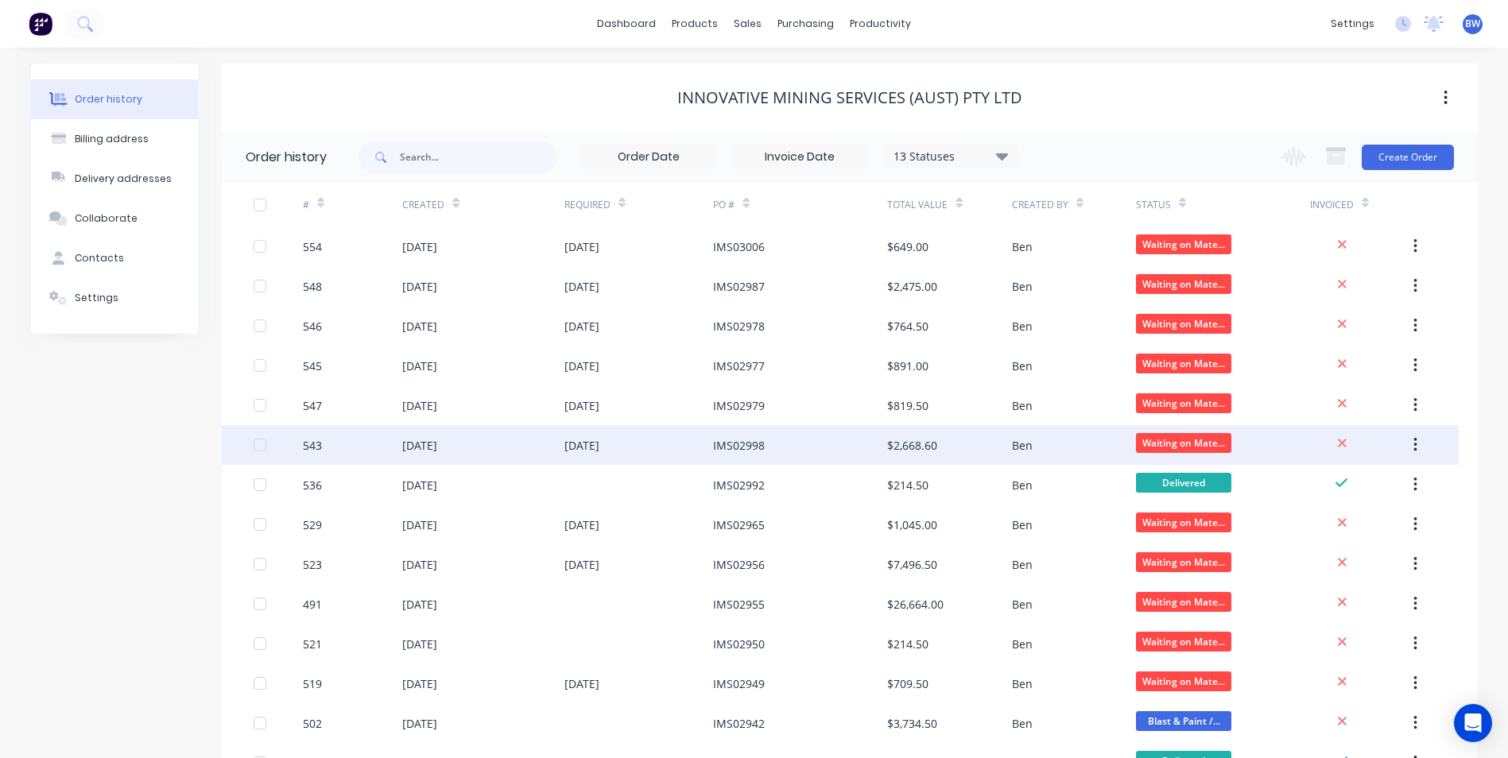
click at [727, 437] on div "IMS02998" at bounding box center [739, 445] width 52 height 17
